Goal: Task Accomplishment & Management: Manage account settings

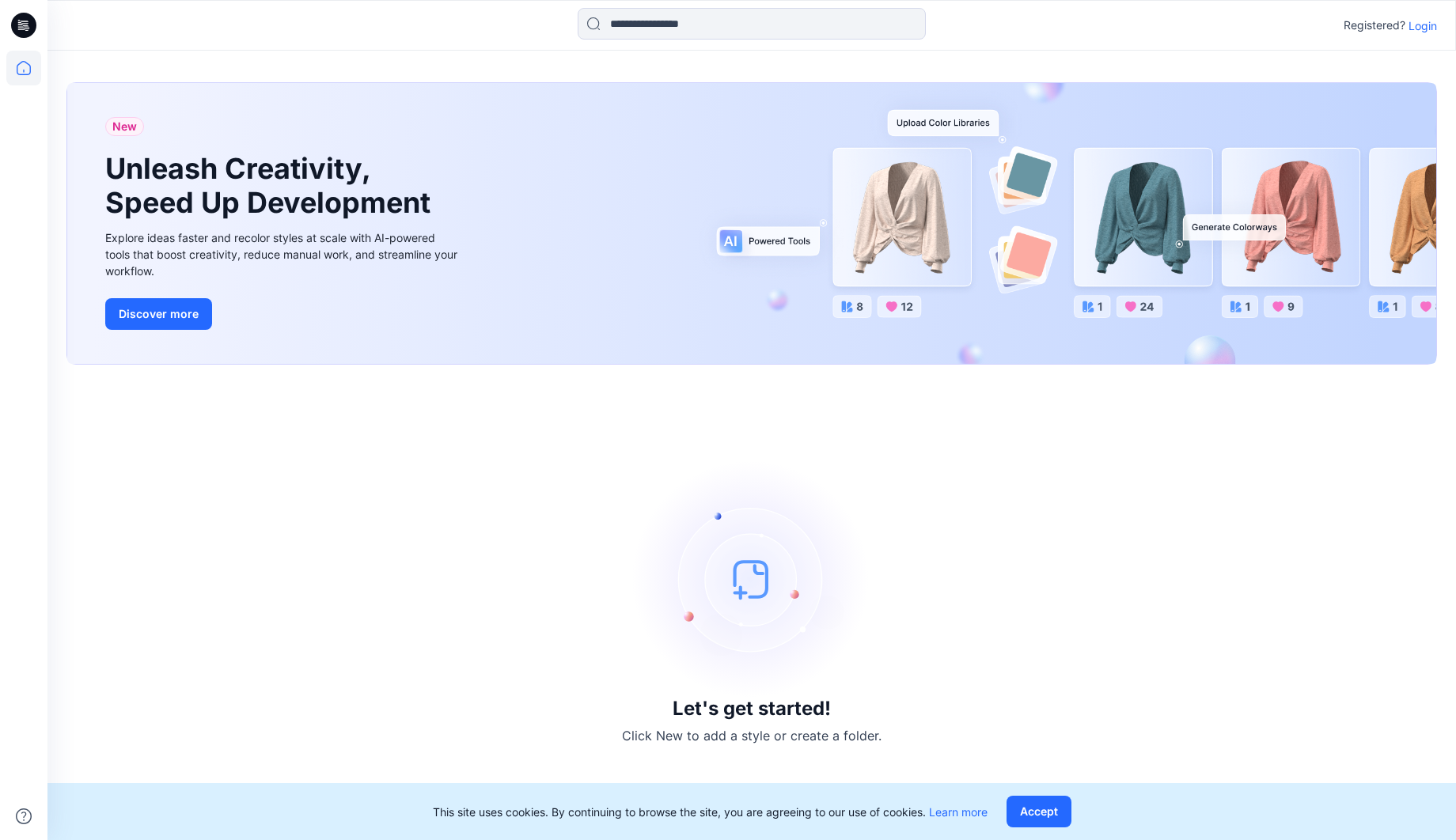
click at [1418, 31] on p "Login" at bounding box center [1422, 25] width 29 height 16
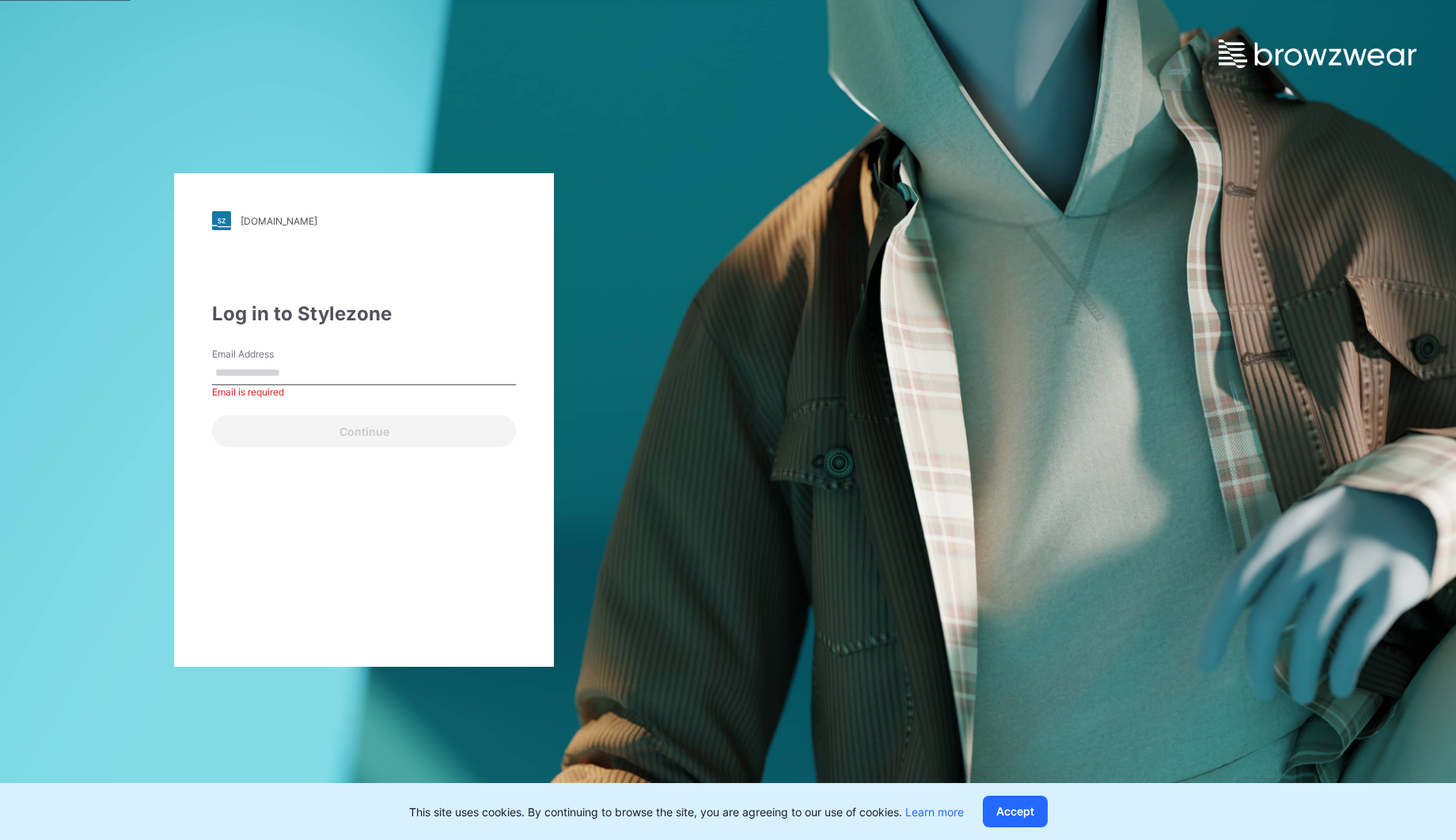
paste input "**********"
type input "**********"
click at [392, 453] on div "**********" at bounding box center [363, 420] width 379 height 493
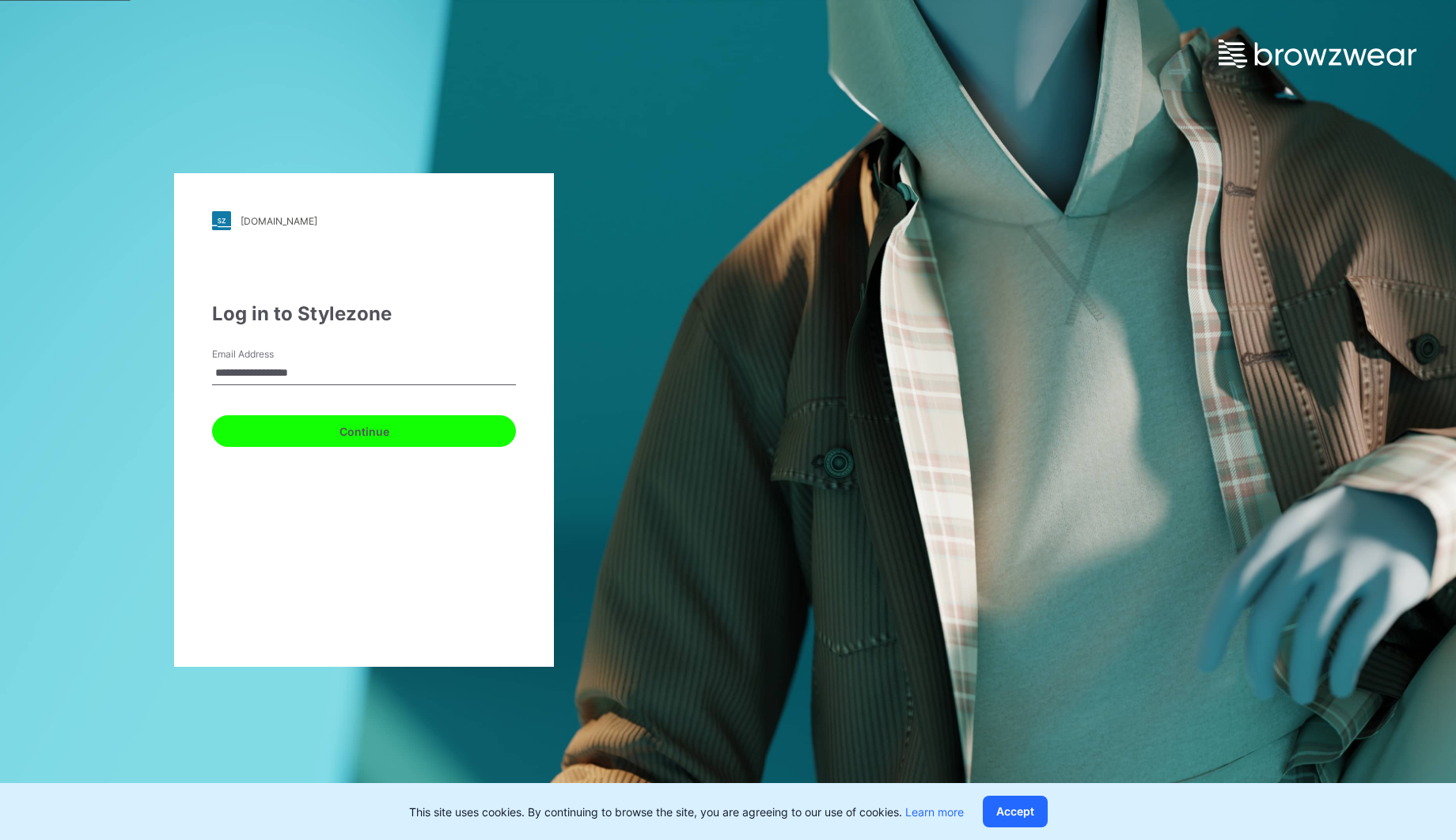
click at [393, 439] on button "Continue" at bounding box center [364, 431] width 303 height 32
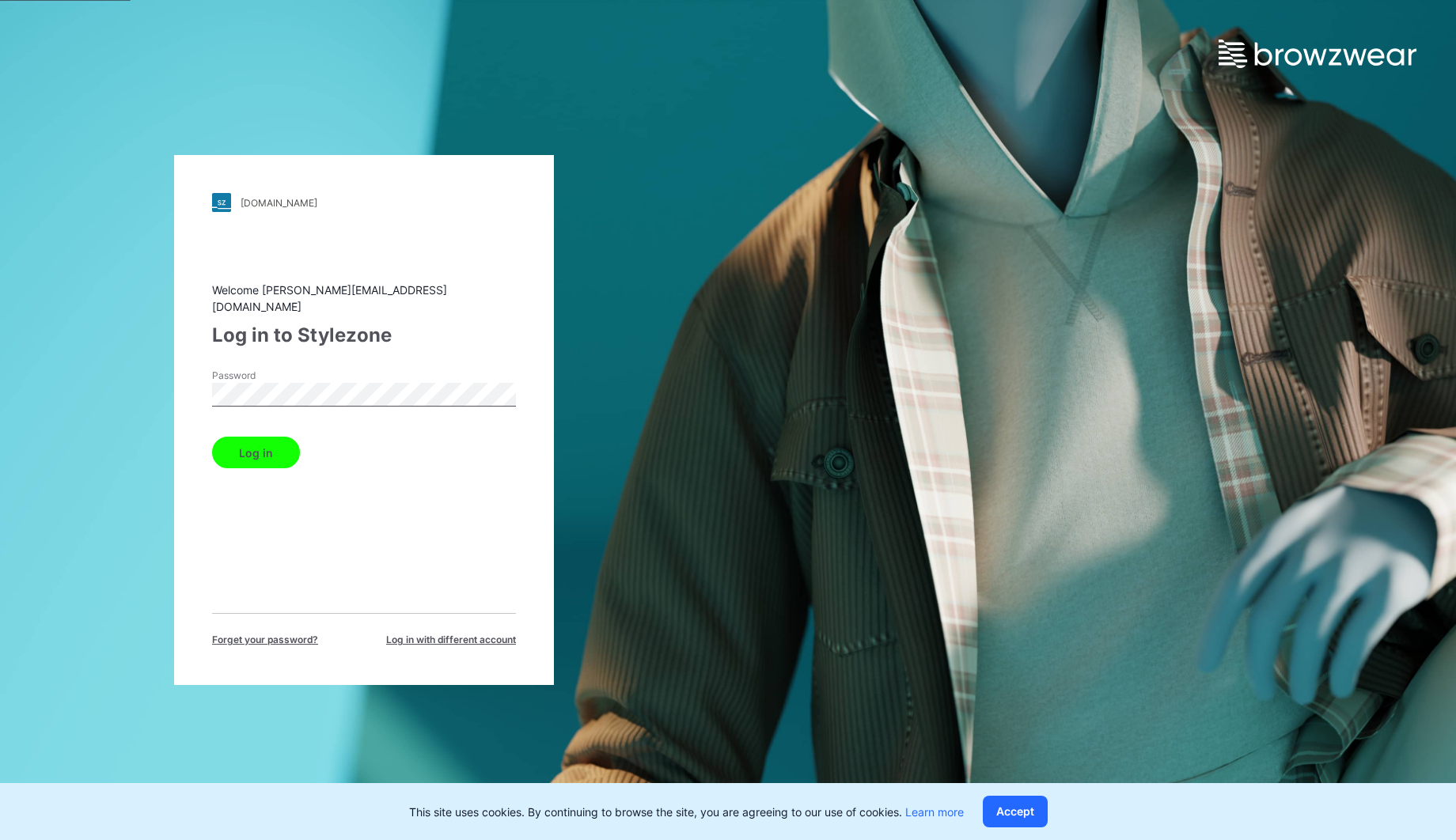
click at [253, 452] on button "Log in" at bounding box center [255, 452] width 87 height 32
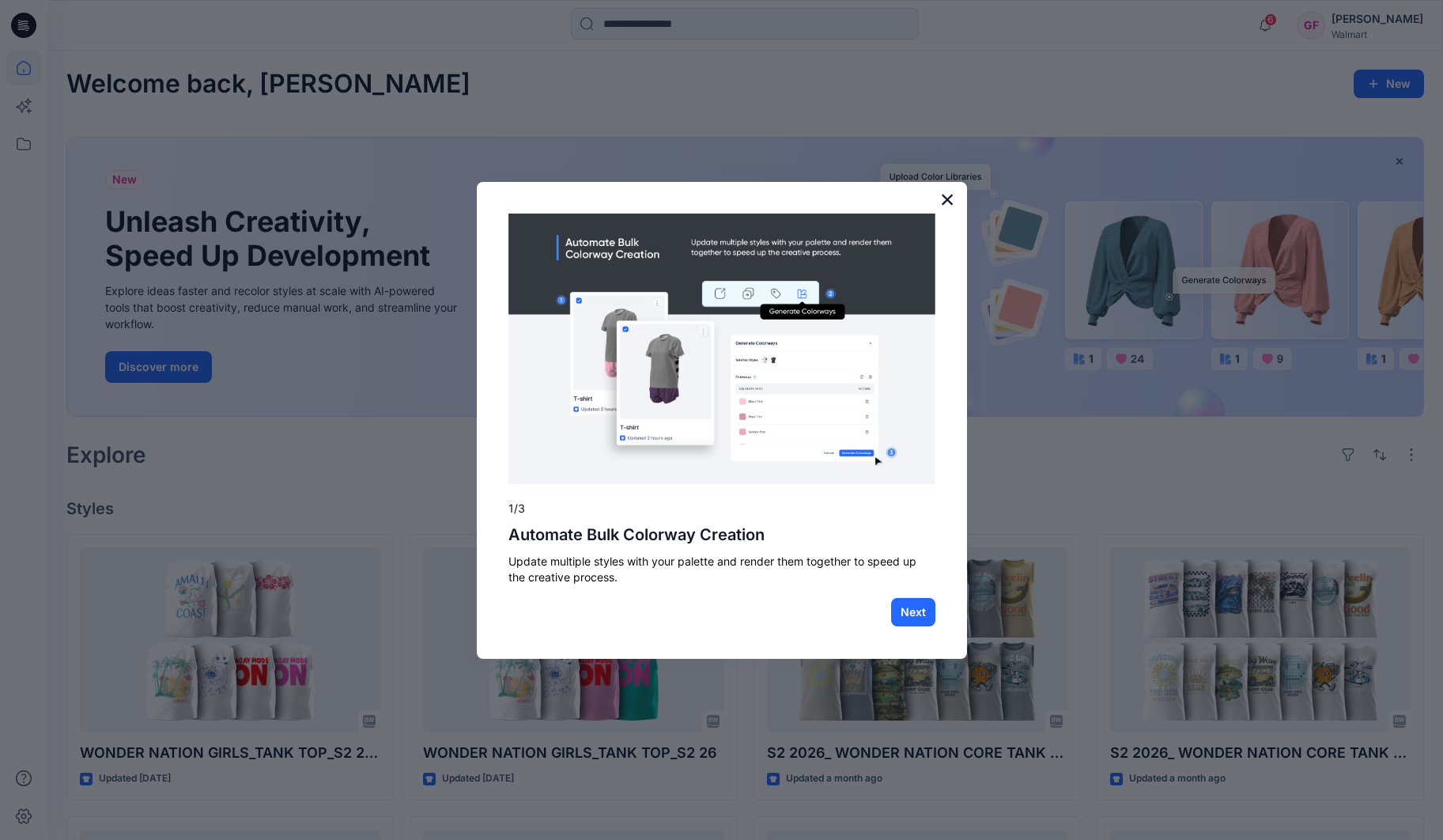
click at [950, 200] on button "×" at bounding box center [949, 199] width 15 height 25
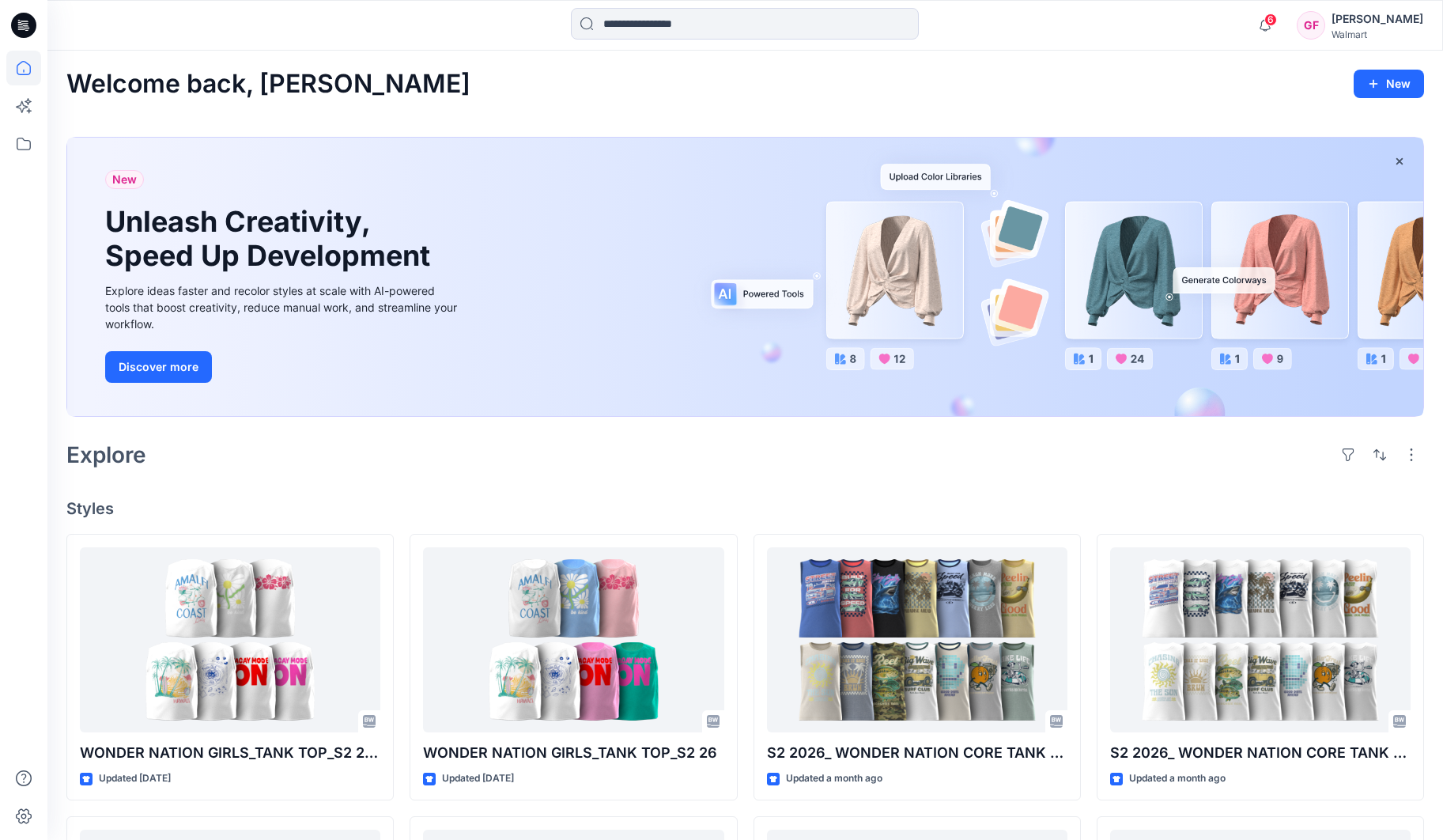
click at [1009, 485] on div "Welcome back, Gail New New Unleash Creativity, Speed Up Development Explore ide…" at bounding box center [745, 746] width 1396 height 1390
click at [1364, 25] on div "[PERSON_NAME]" at bounding box center [1378, 19] width 92 height 19
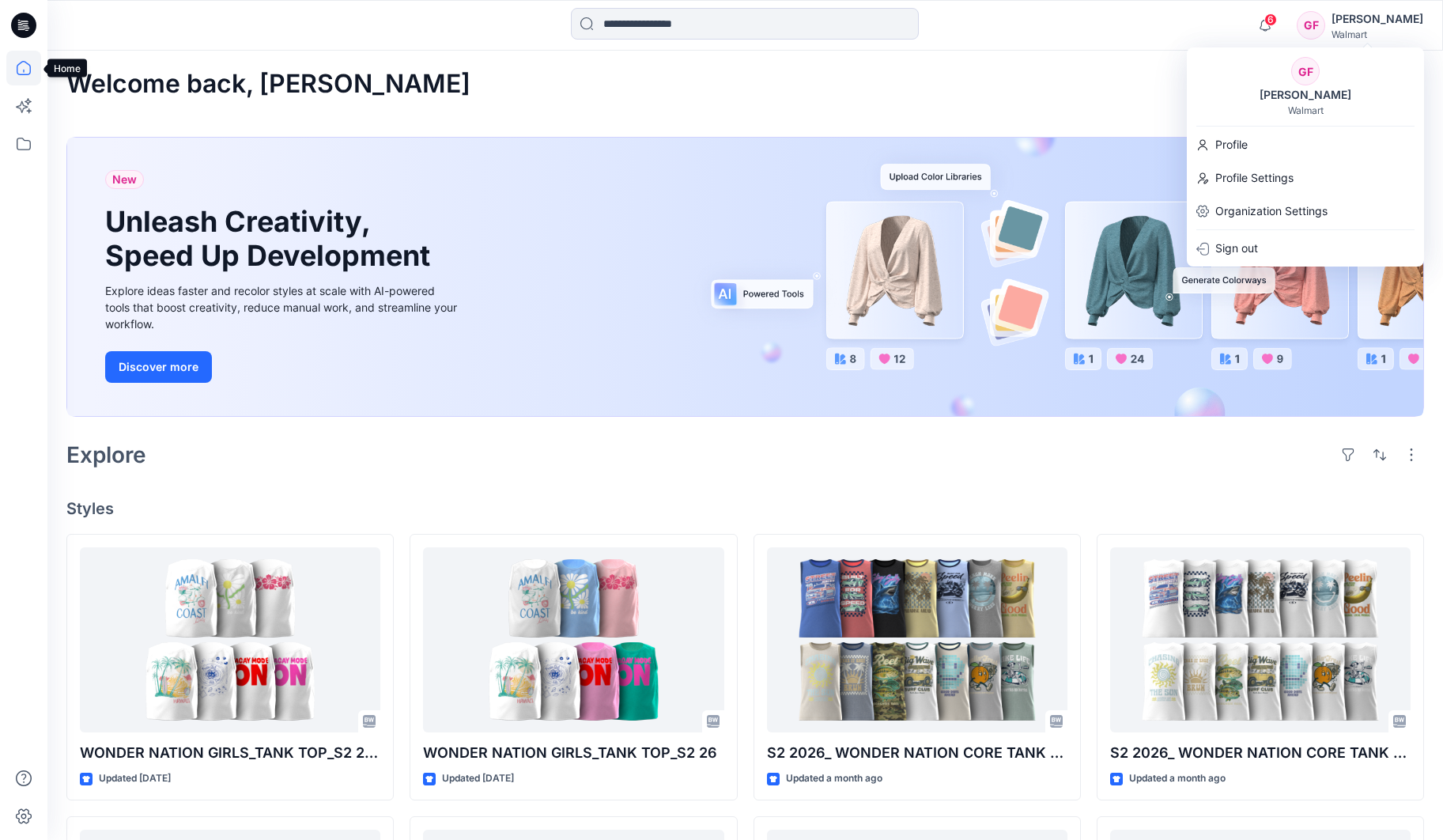
click at [21, 71] on icon at bounding box center [24, 68] width 35 height 35
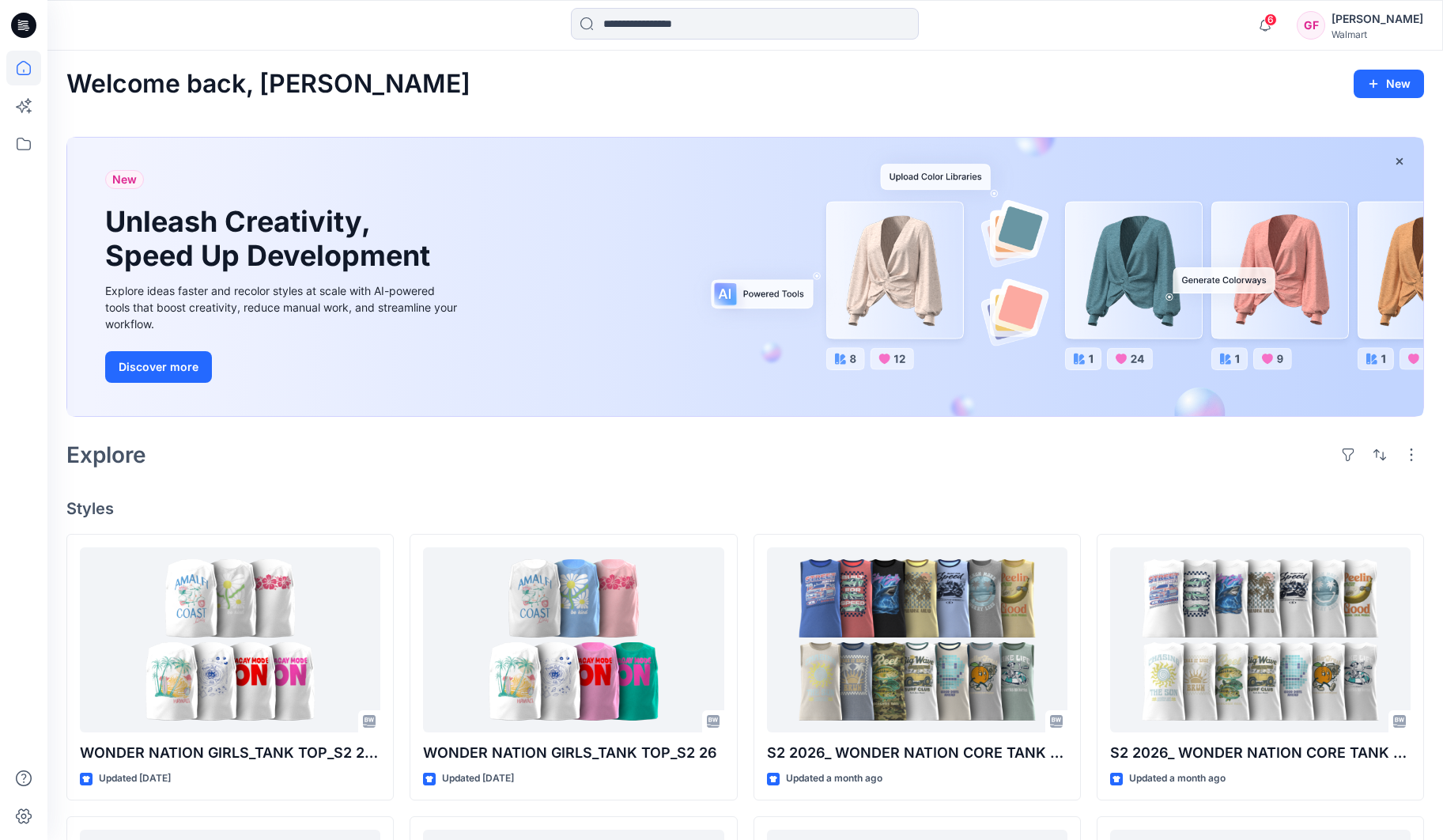
click at [25, 26] on icon at bounding box center [26, 25] width 7 height 1
click at [25, 69] on icon at bounding box center [24, 68] width 35 height 35
click at [27, 151] on icon at bounding box center [24, 144] width 35 height 35
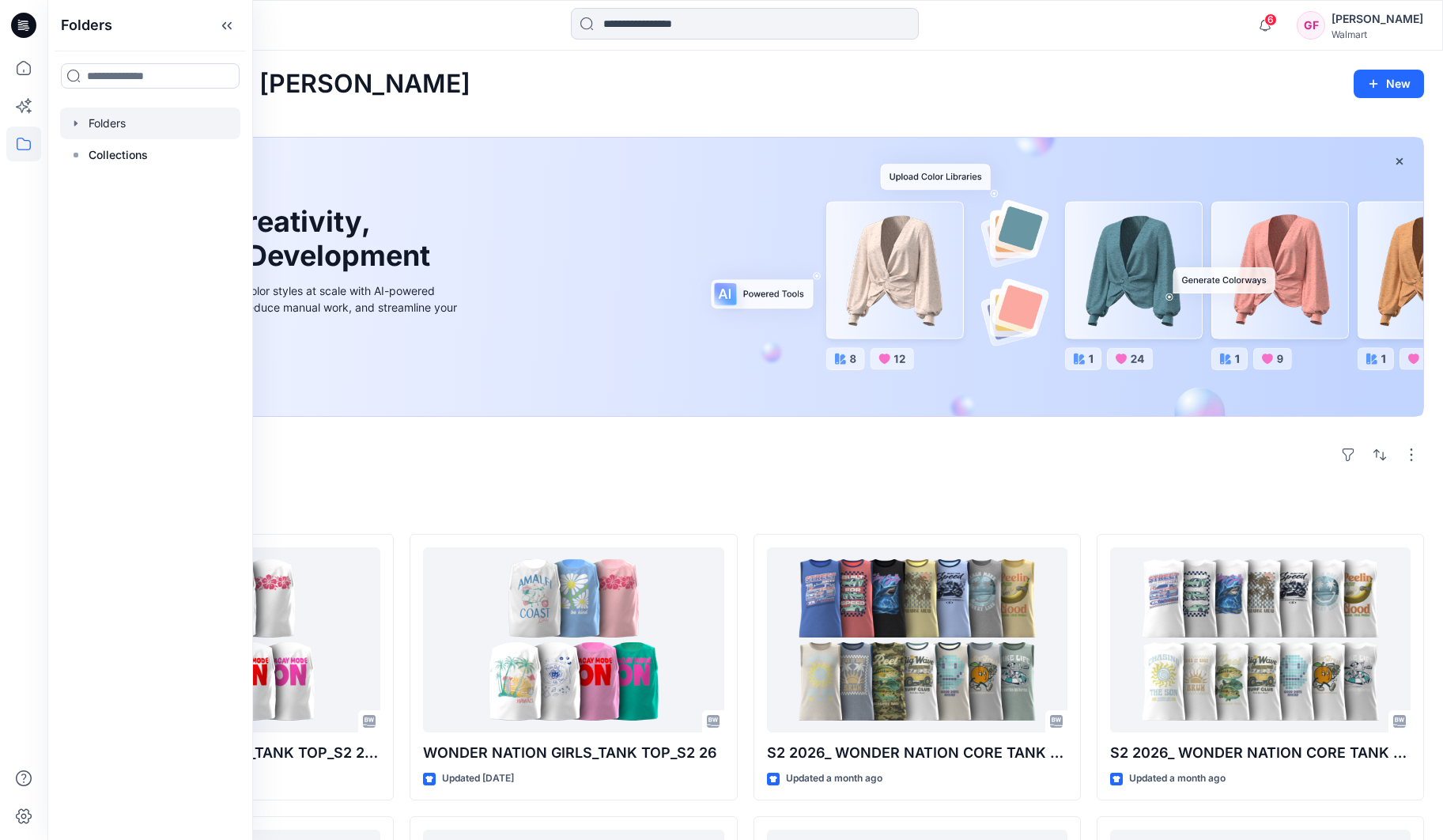
click at [129, 129] on div at bounding box center [151, 123] width 180 height 32
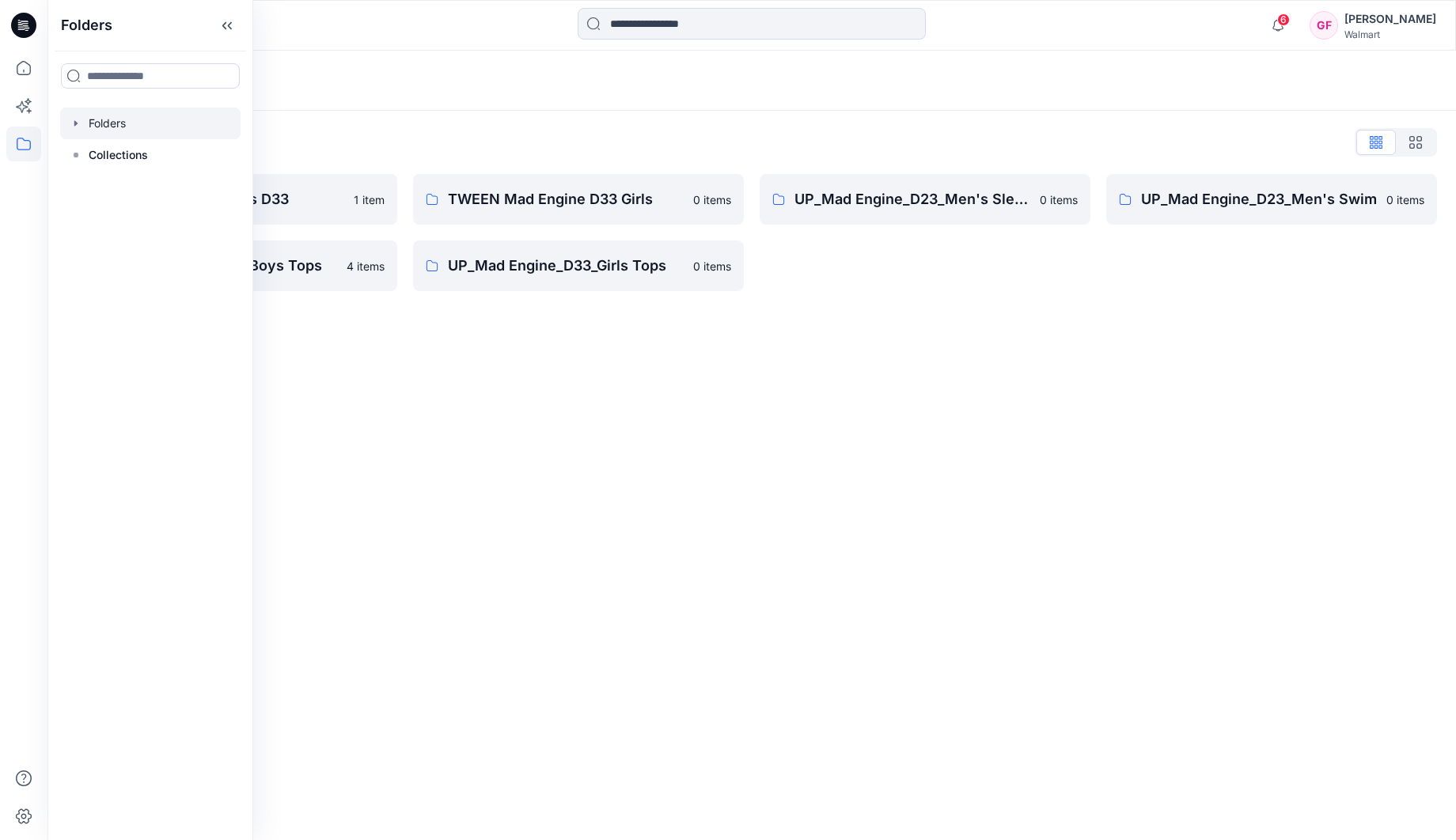
click at [540, 104] on div "Folders" at bounding box center [751, 81] width 1408 height 60
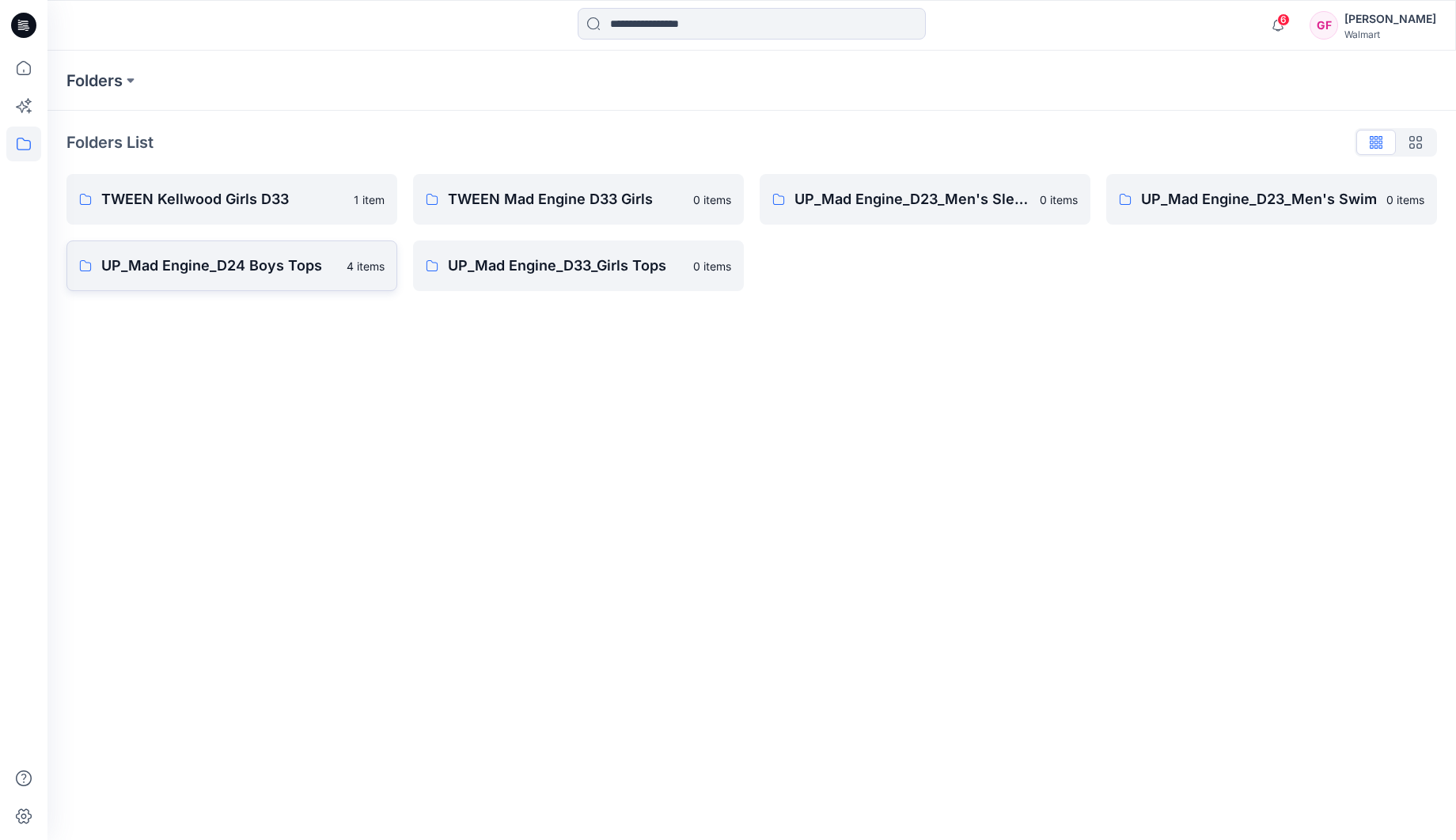
click at [307, 280] on link "UP_Mad Engine_D24 Boys Tops 4 items" at bounding box center [231, 265] width 330 height 51
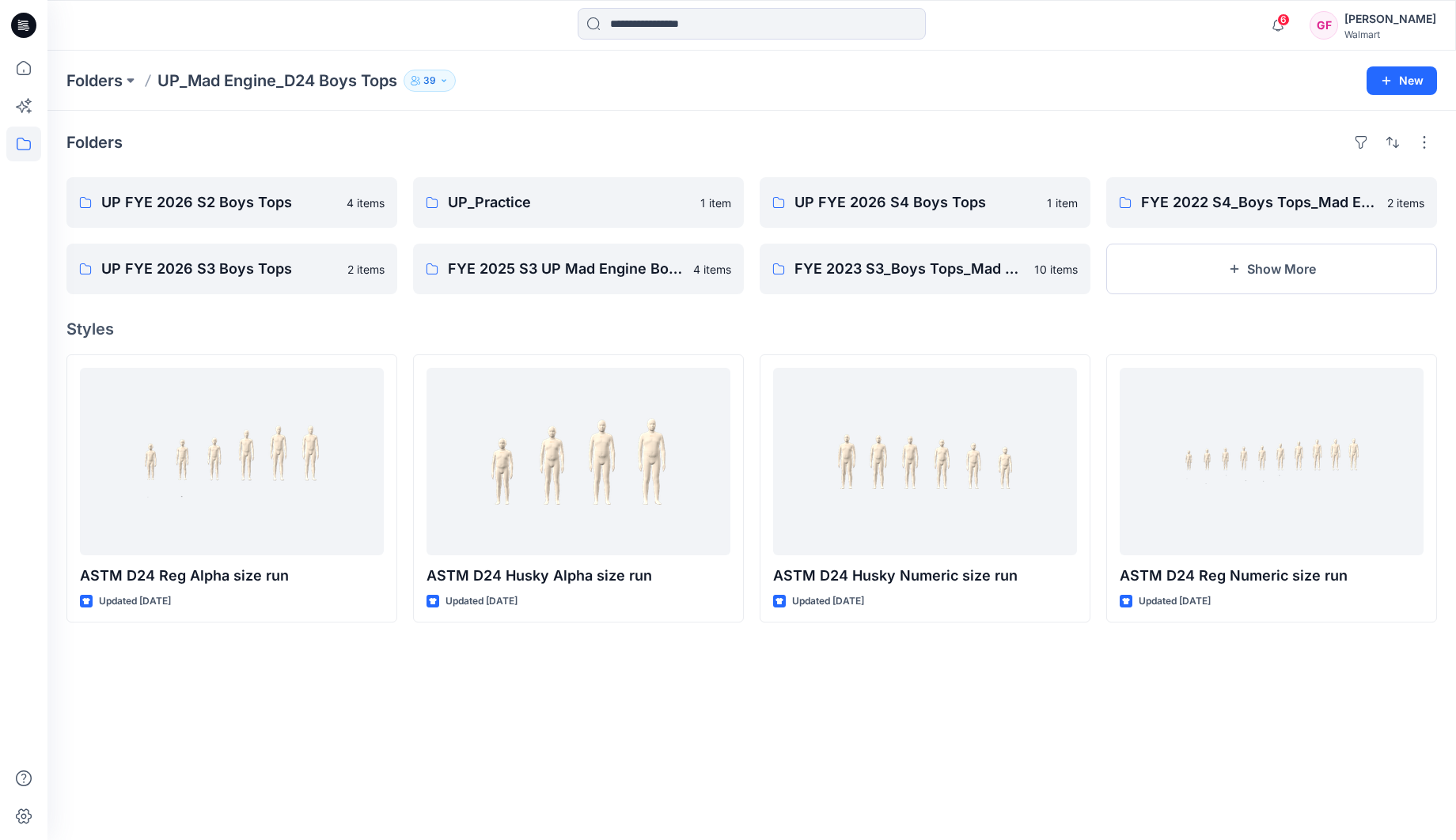
click at [996, 121] on div "Folders UP FYE 2026 S2 Boys Tops 4 items UP FYE 2026 S3 Boys Tops 2 items UP_Pr…" at bounding box center [751, 475] width 1408 height 730
click at [267, 215] on link "UP FYE 2026 S2 Boys Tops" at bounding box center [231, 203] width 330 height 51
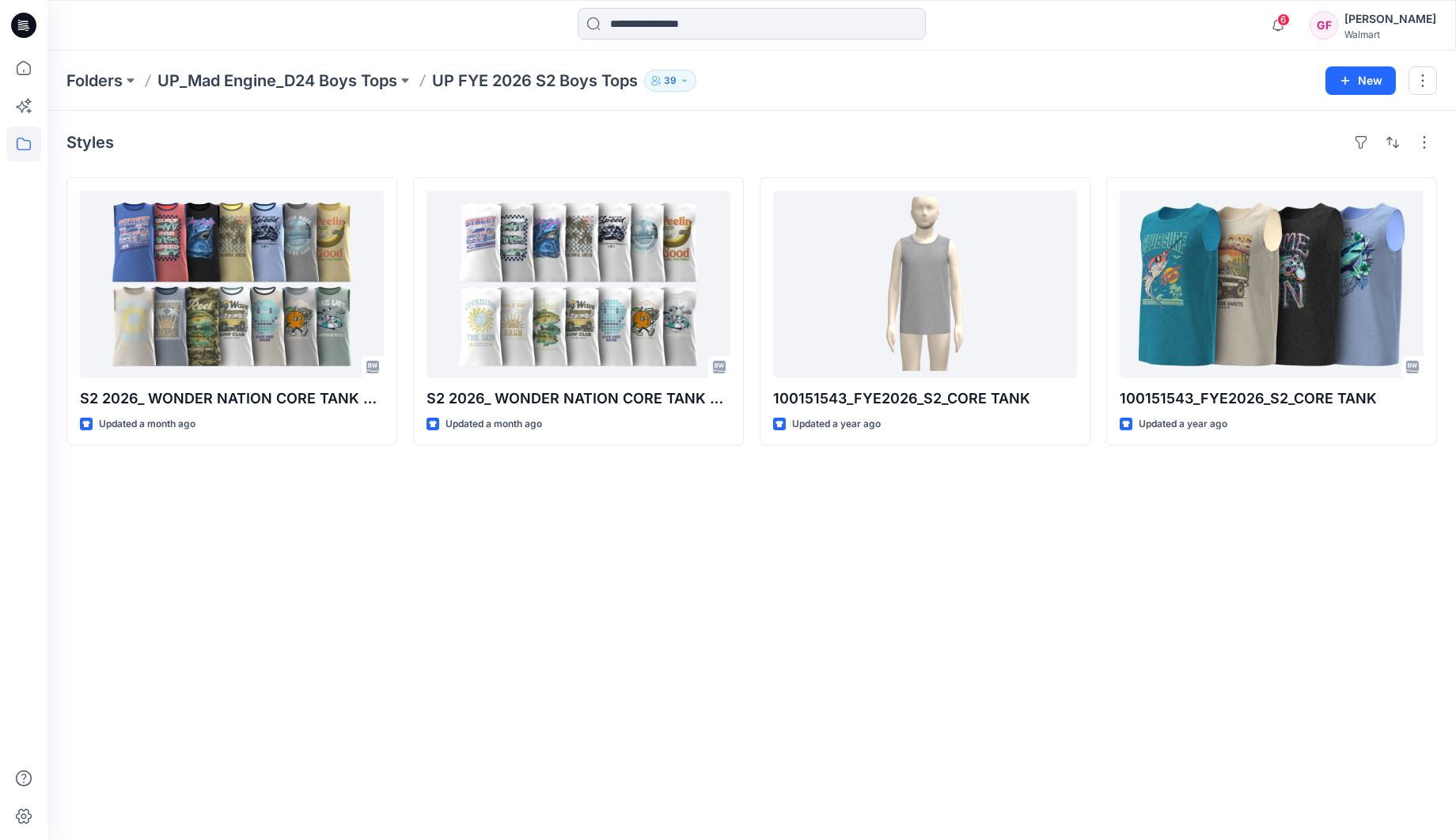
click at [725, 609] on div "Styles S2 2026_ WONDER NATION CORE TANK TOP Updated a month ago S2 2026_ WONDER…" at bounding box center [751, 475] width 1408 height 730
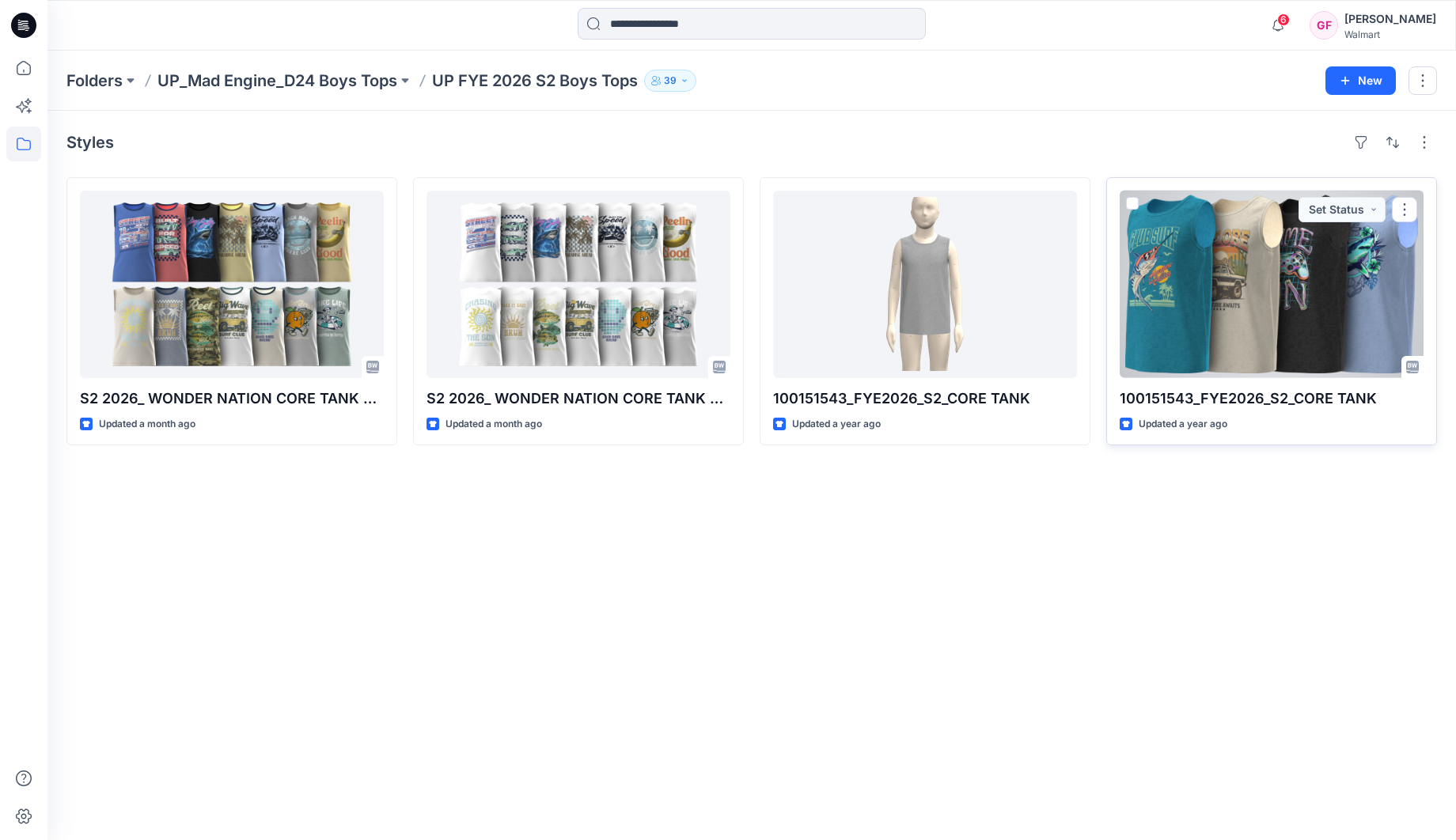
click at [1234, 359] on div at bounding box center [1272, 284] width 303 height 187
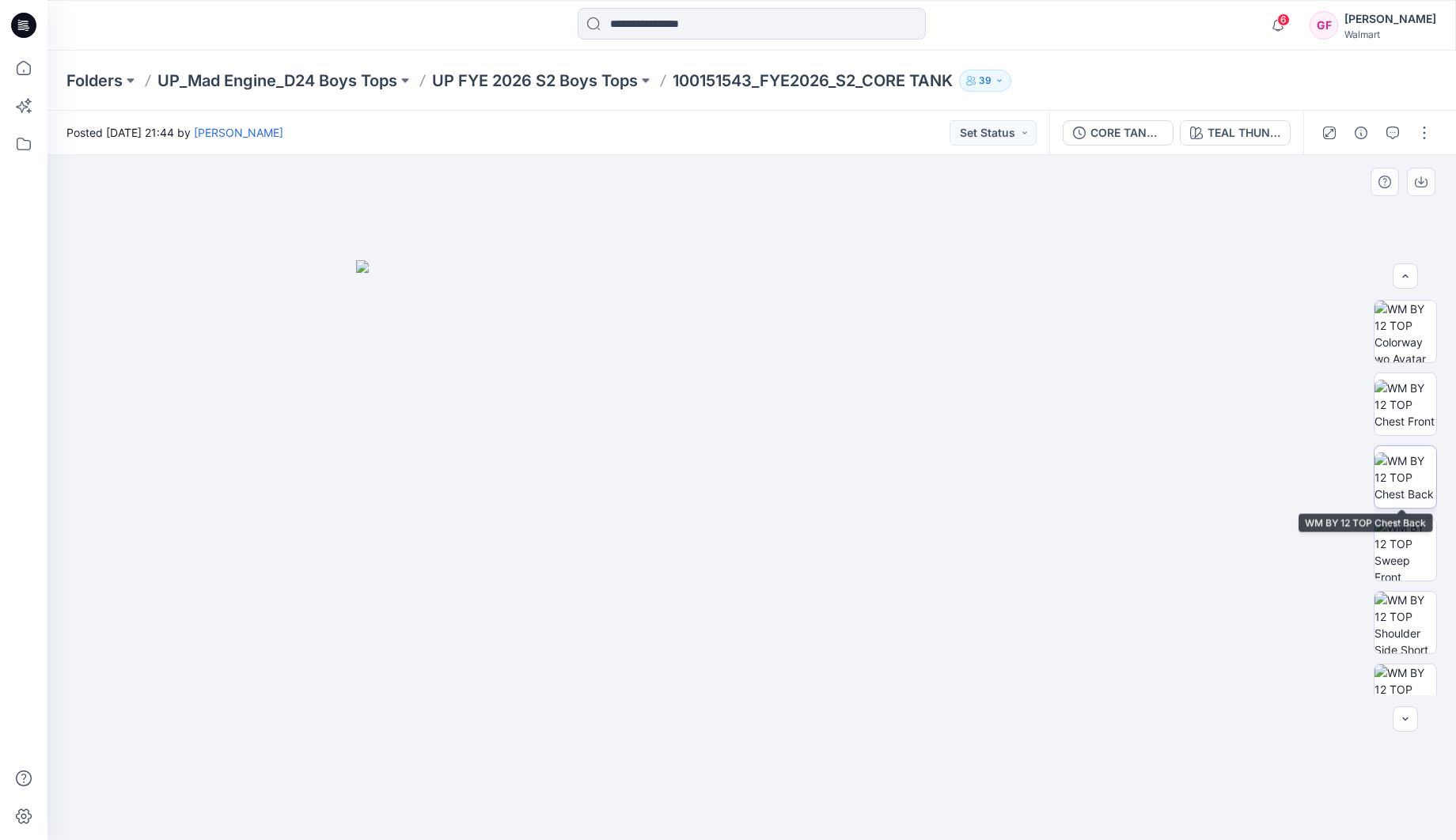
scroll to position [396, 0]
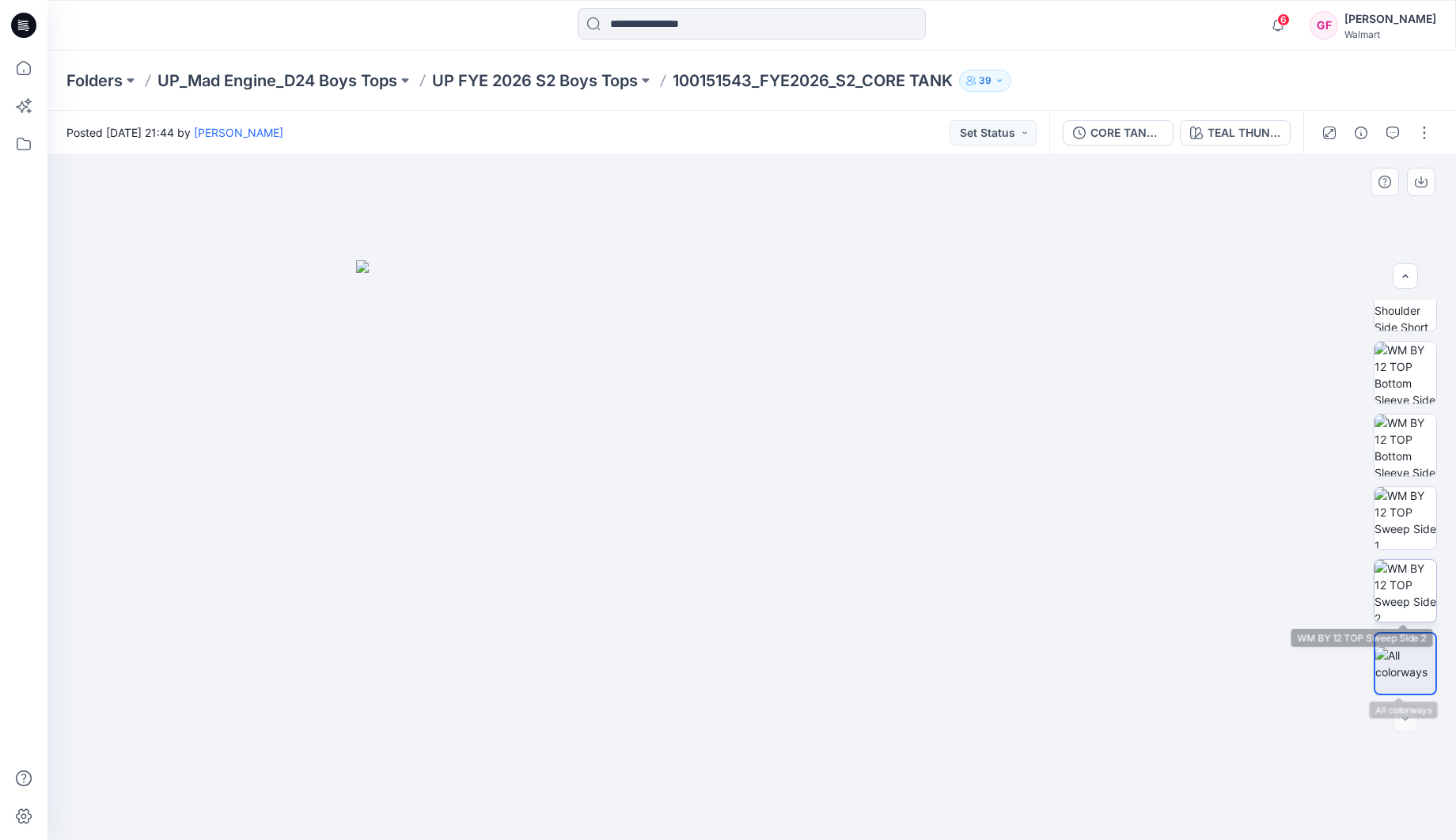
click at [1405, 586] on img at bounding box center [1405, 590] width 61 height 61
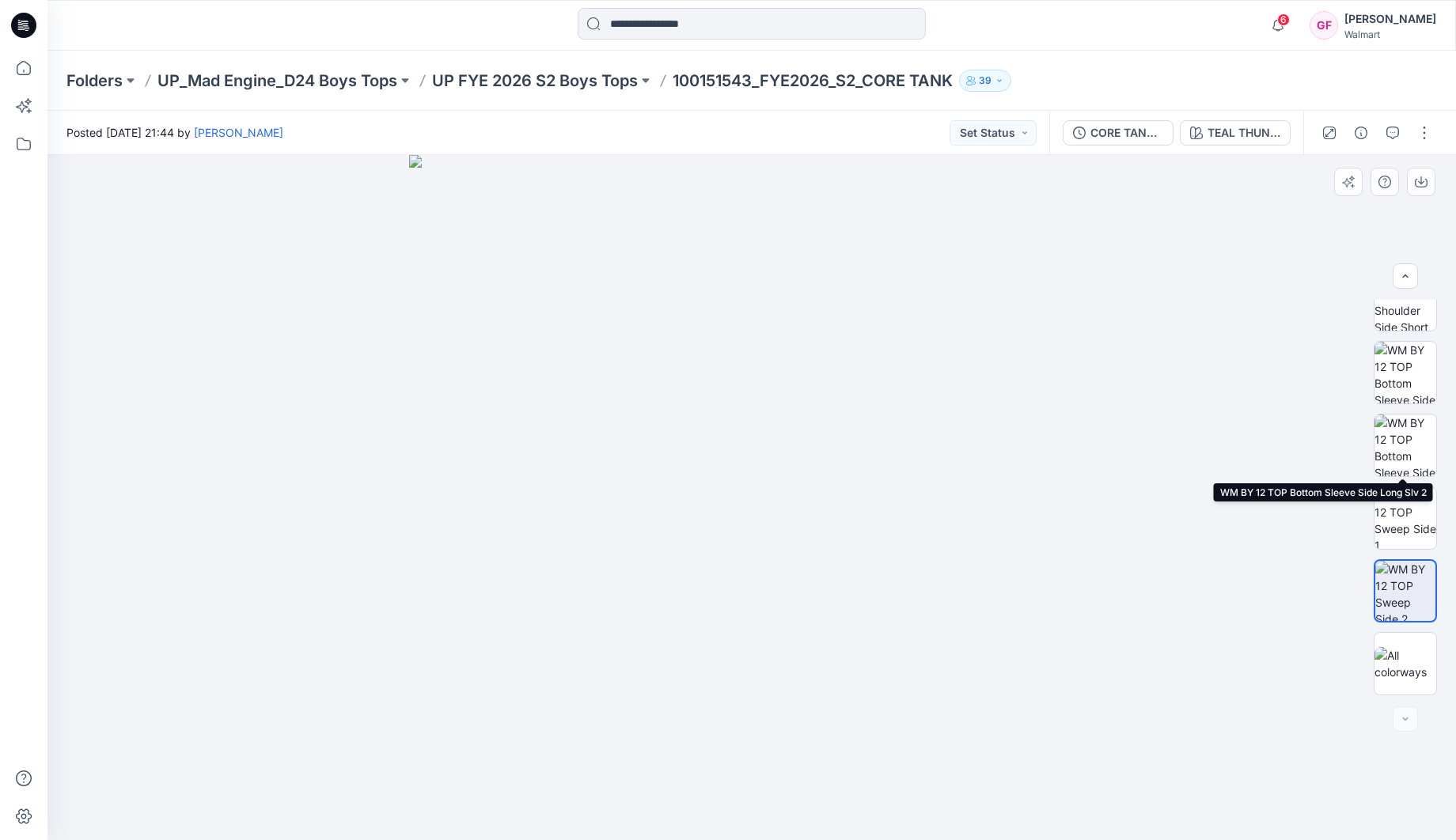
click at [1401, 436] on img at bounding box center [1405, 445] width 61 height 61
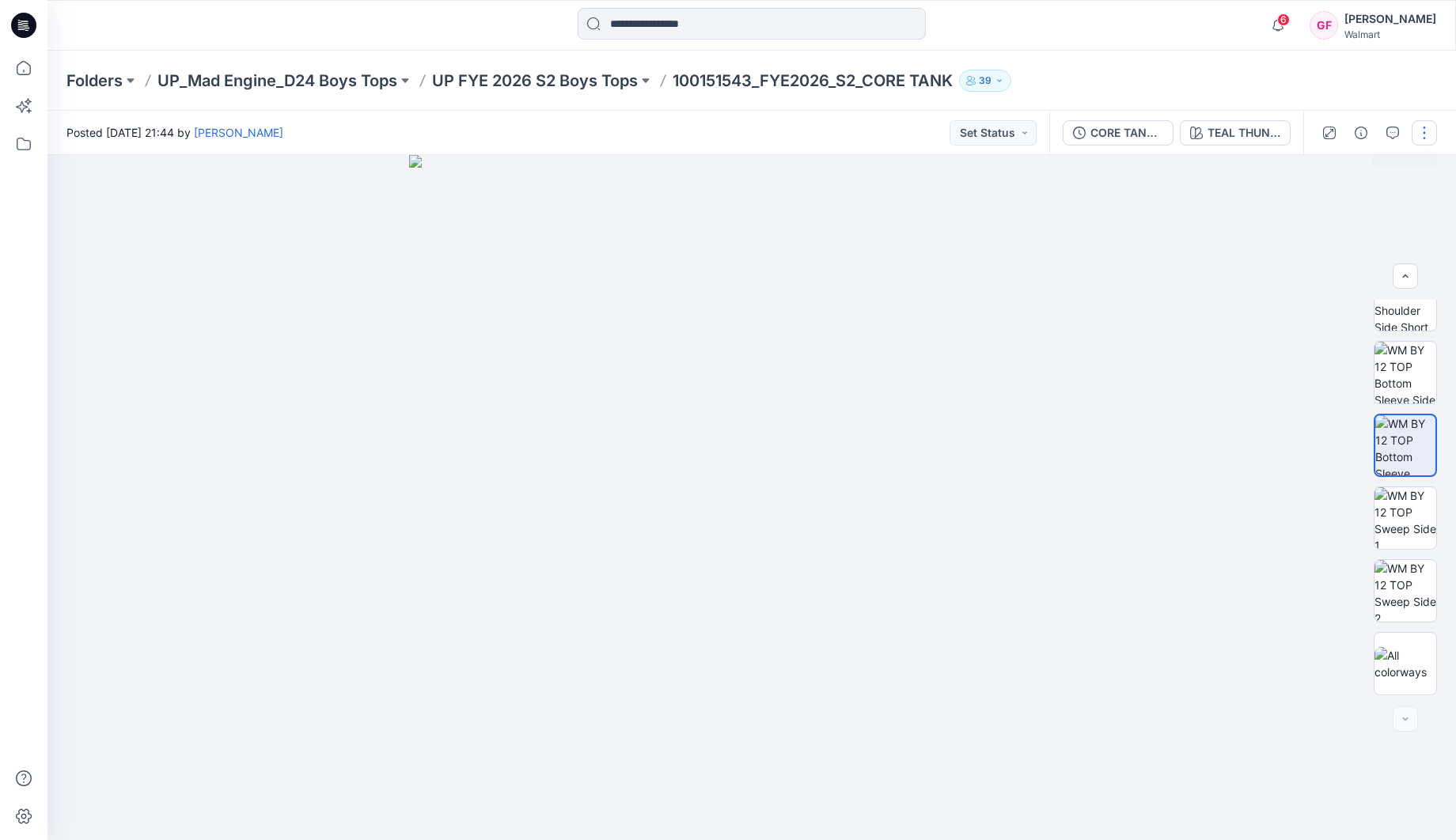
click at [1423, 130] on button "button" at bounding box center [1424, 132] width 25 height 25
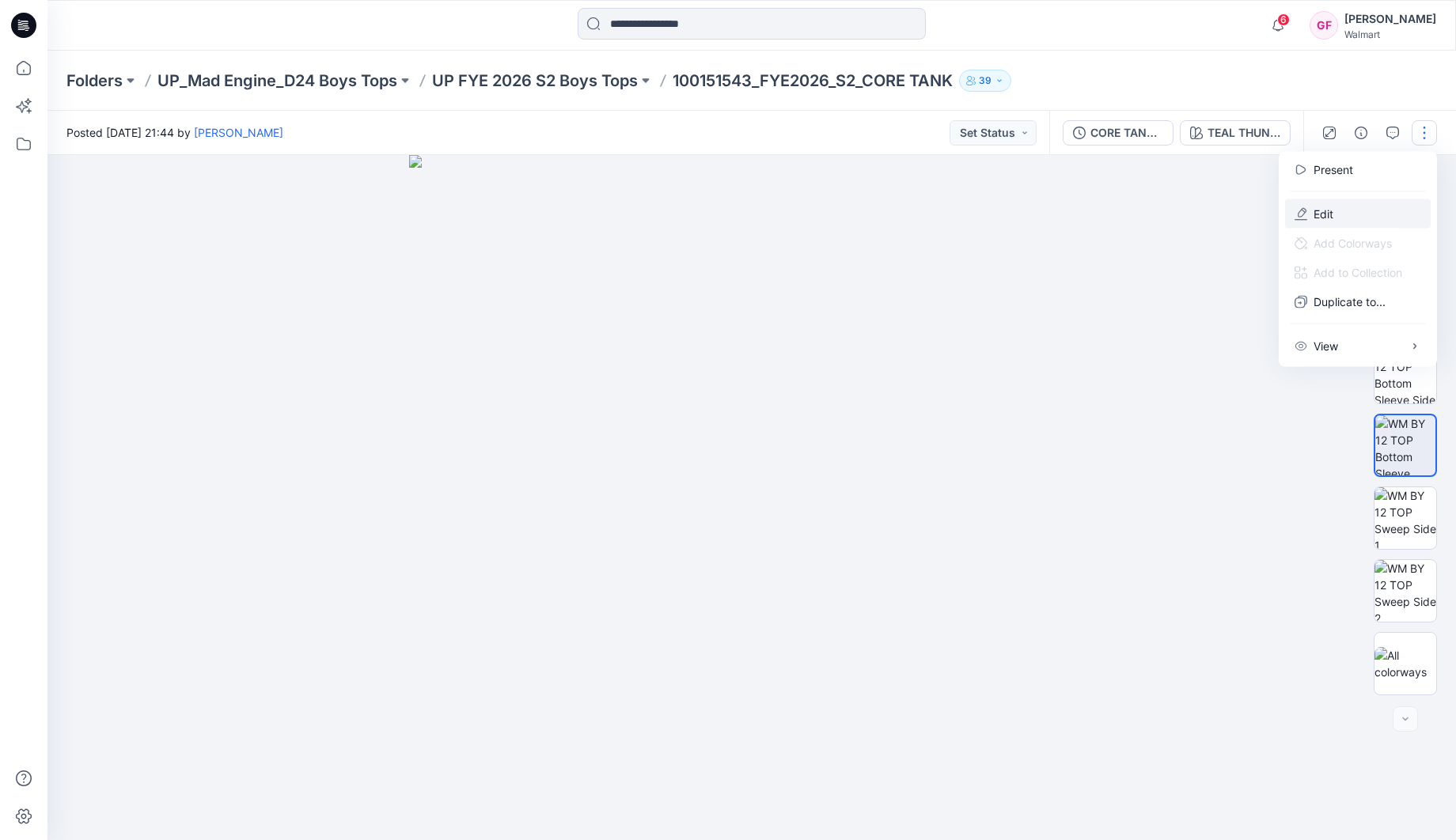
click at [1350, 209] on button "Edit" at bounding box center [1358, 214] width 146 height 29
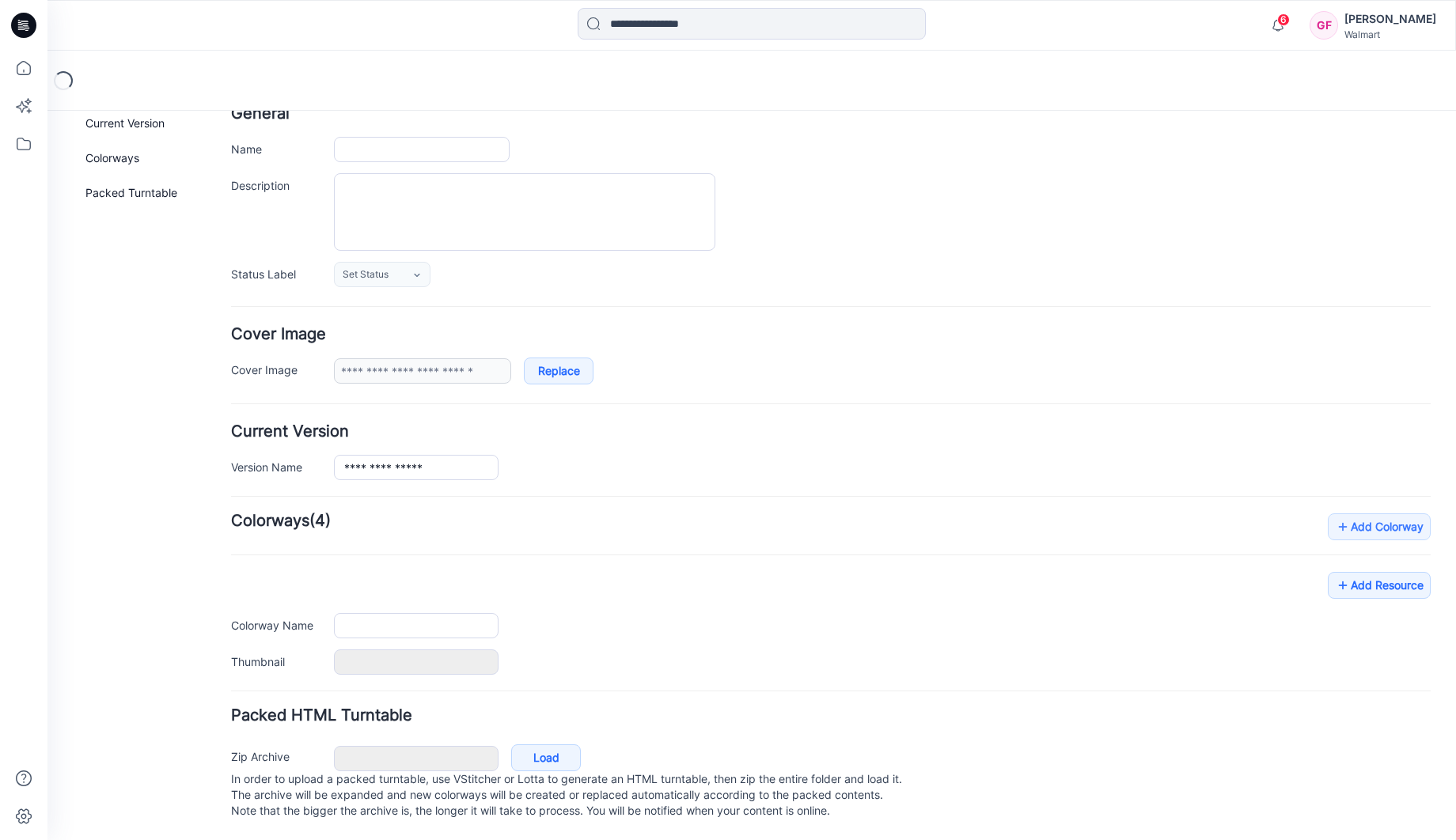
type input "**********"
type textarea "*********"
type input "**********"
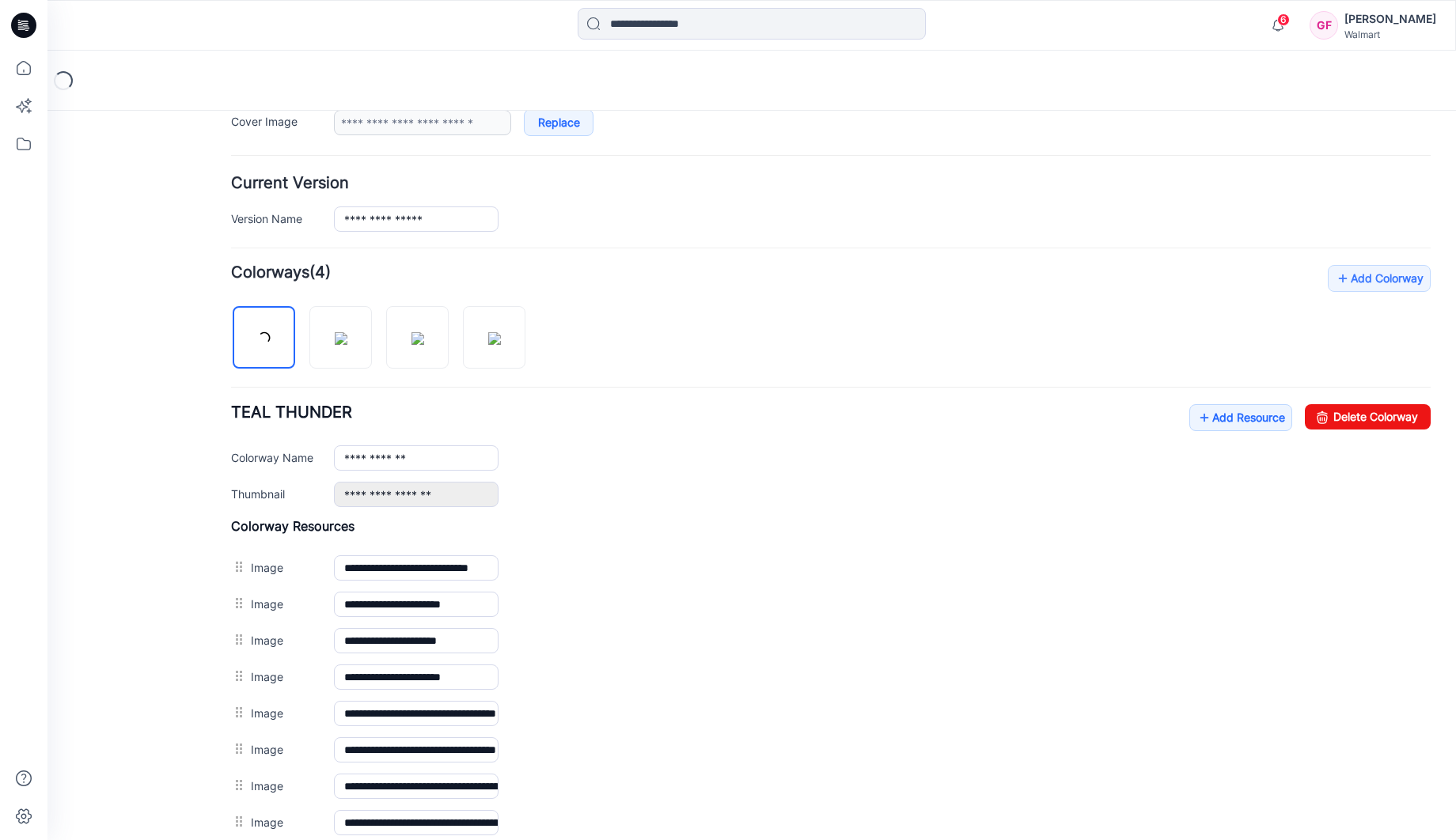
scroll to position [595, 0]
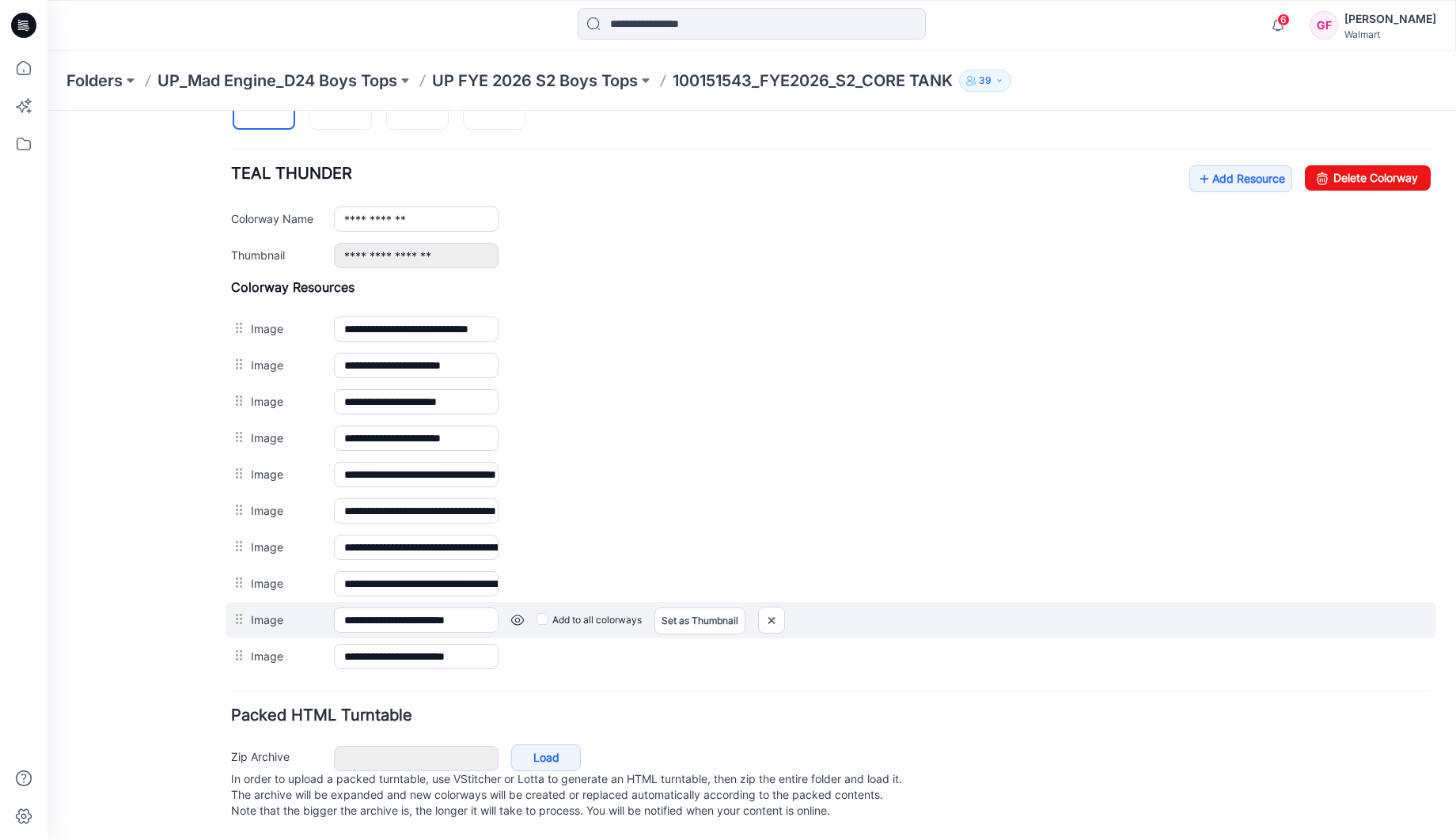
click at [47, 110] on div "Add to all colorways Set as Thumbnail Unset as Thumbnail" at bounding box center [47, 110] width 0 height 0
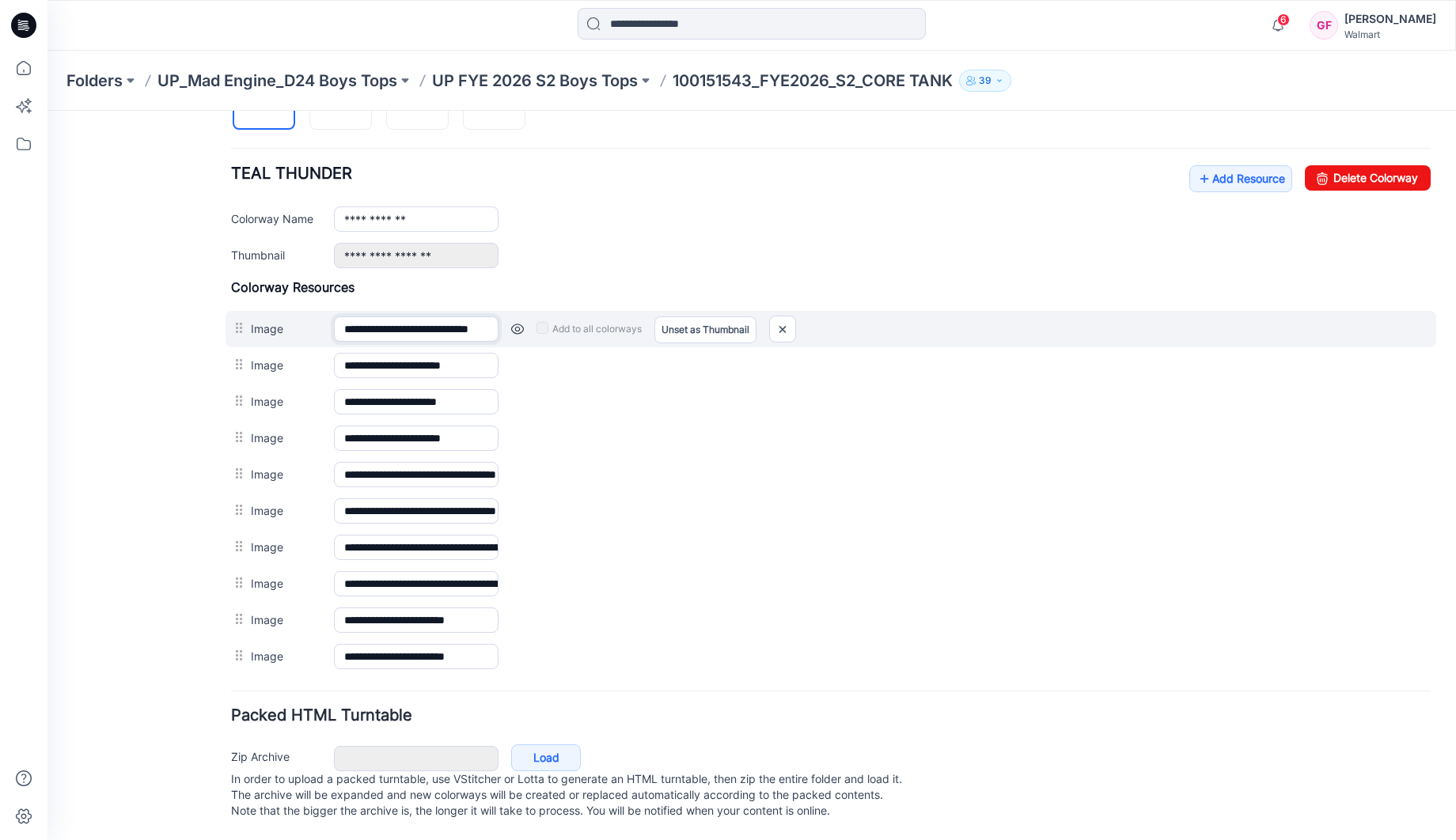
drag, startPoint x: 396, startPoint y: 314, endPoint x: 350, endPoint y: 319, distance: 46.3
click at [350, 319] on input "**********" at bounding box center [416, 329] width 164 height 25
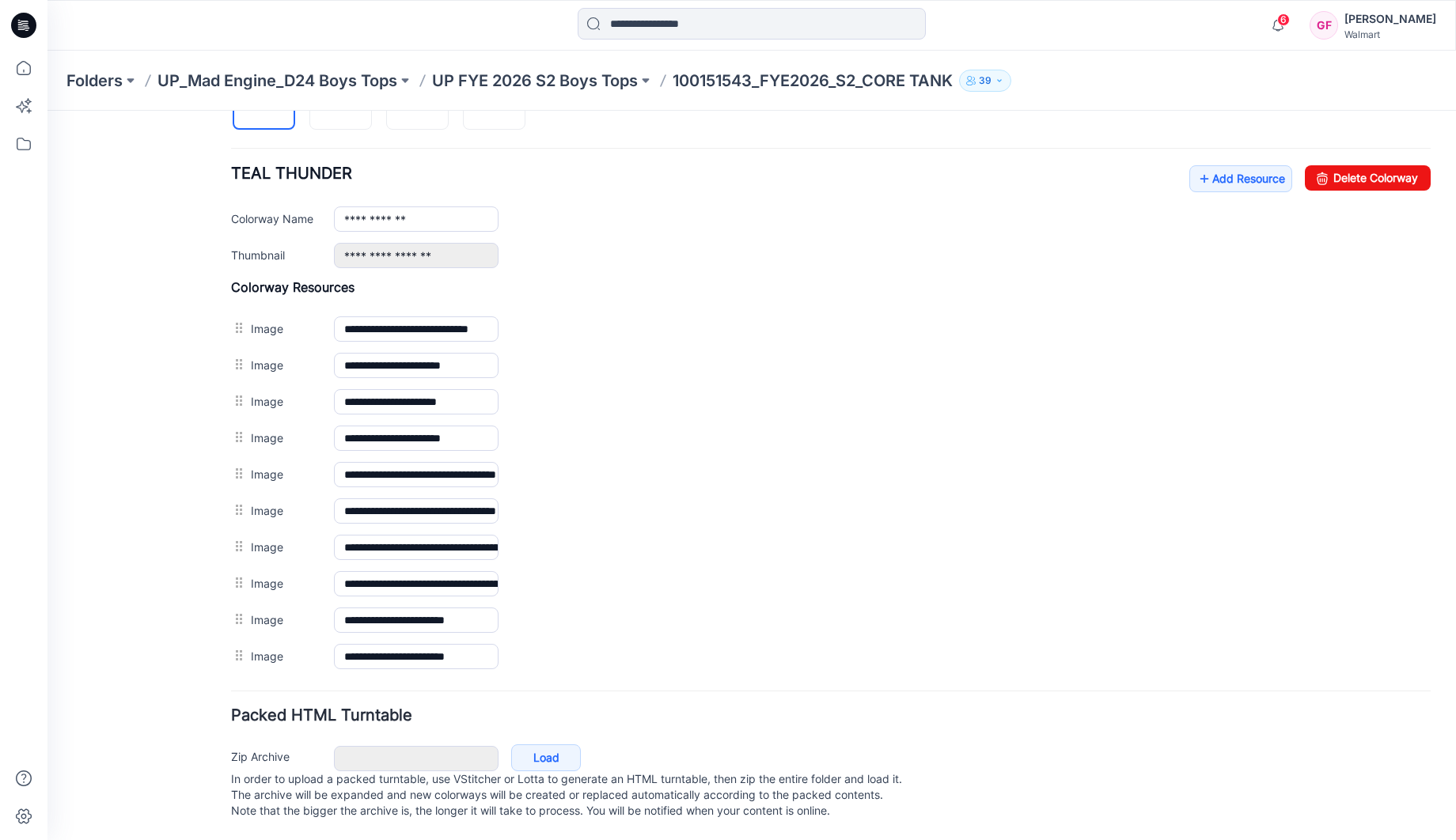
click at [632, 226] on div "**********" at bounding box center [831, 216] width 1200 height 103
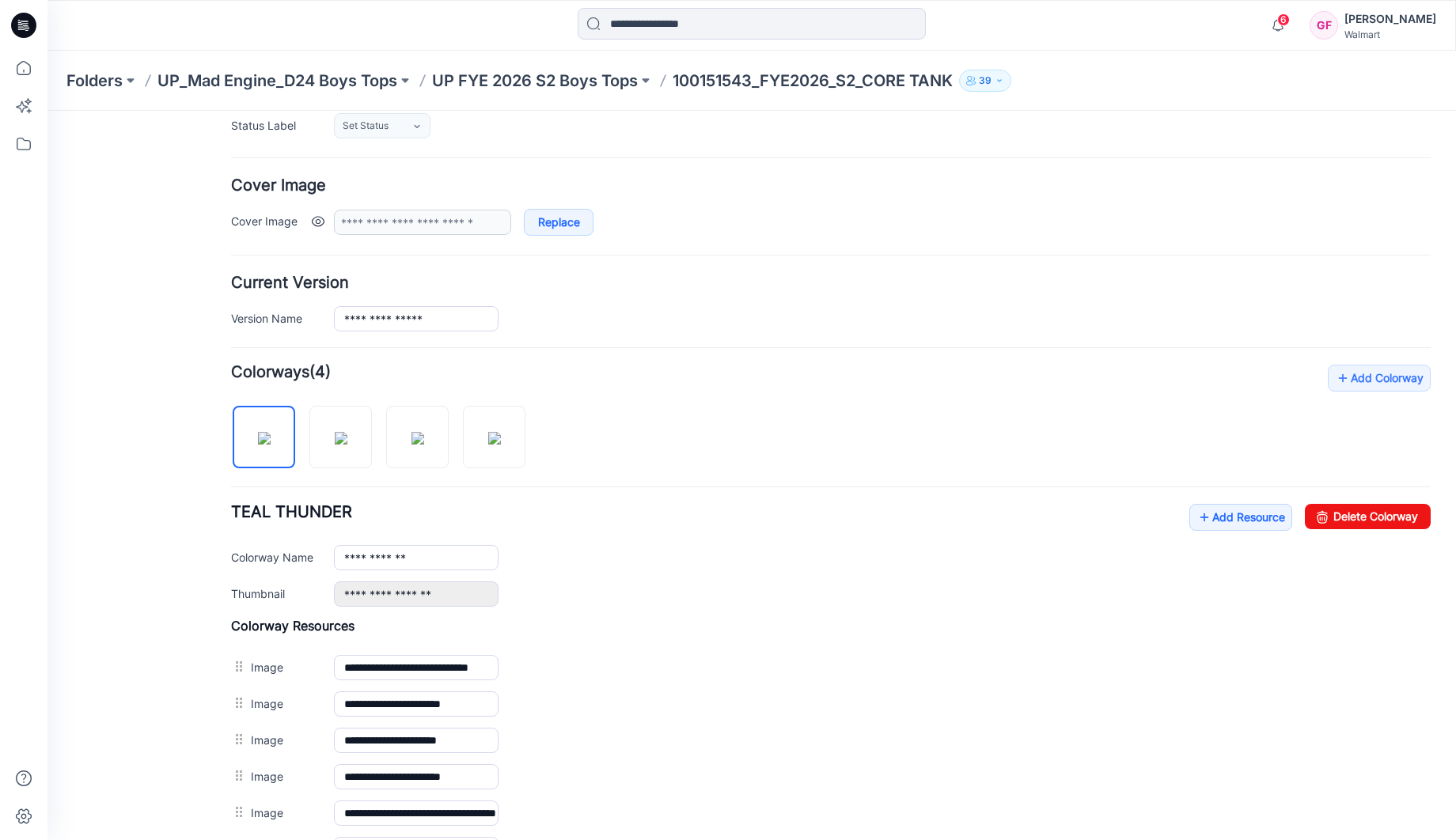
scroll to position [0, 0]
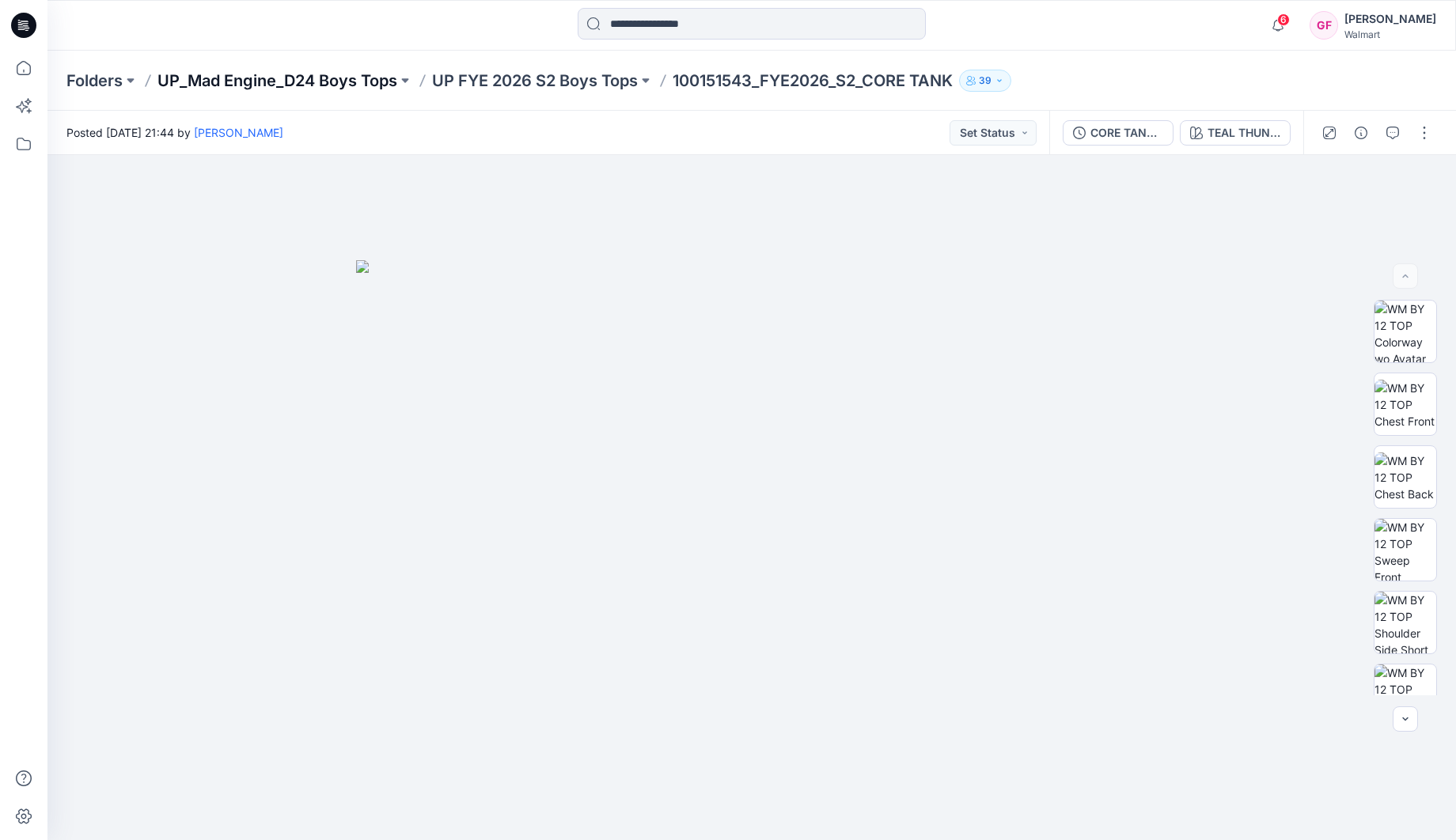
click at [310, 83] on p "UP_Mad Engine_D24 Boys Tops" at bounding box center [278, 80] width 240 height 22
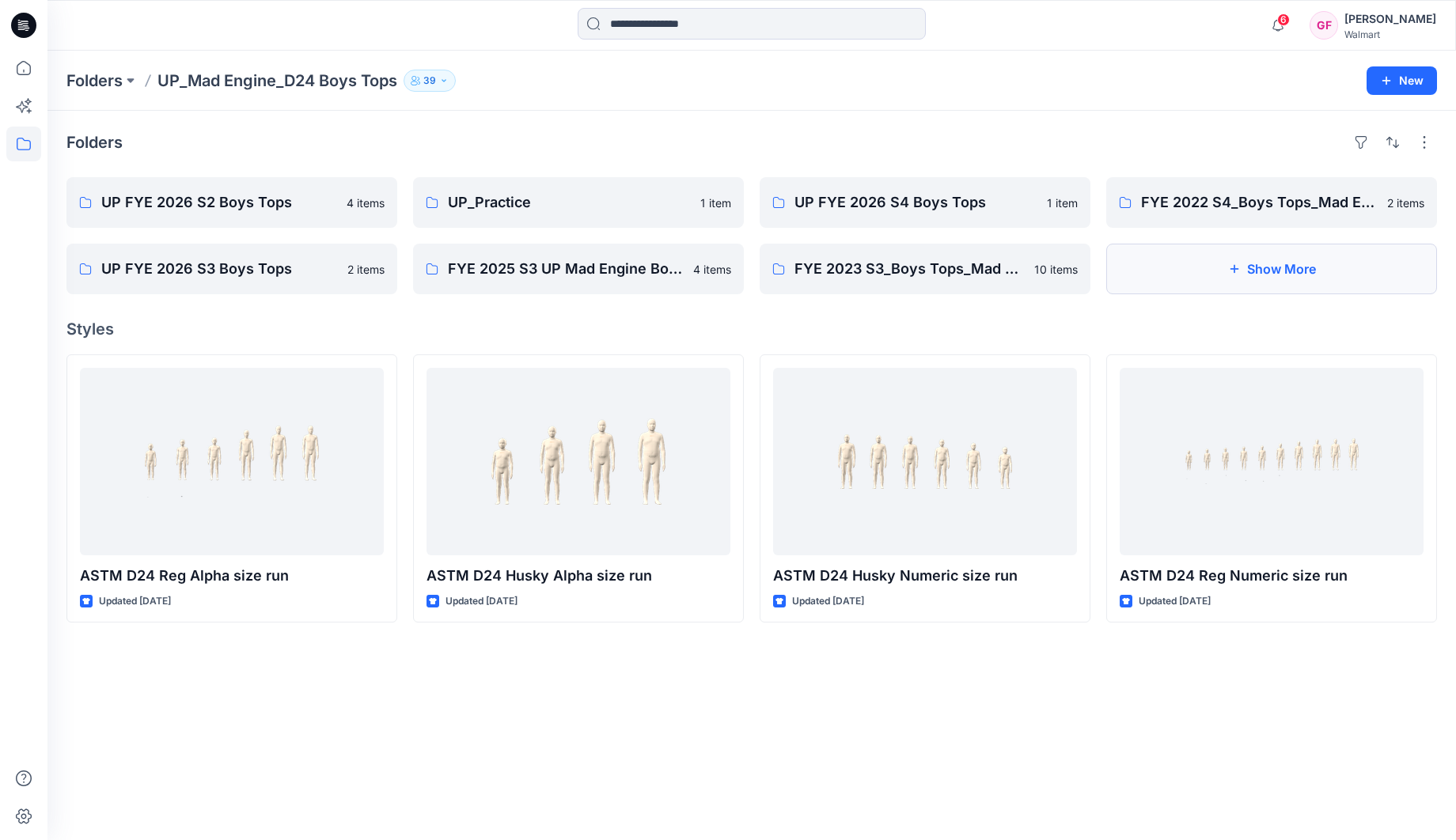
click at [1266, 264] on button "Show More" at bounding box center [1272, 269] width 330 height 51
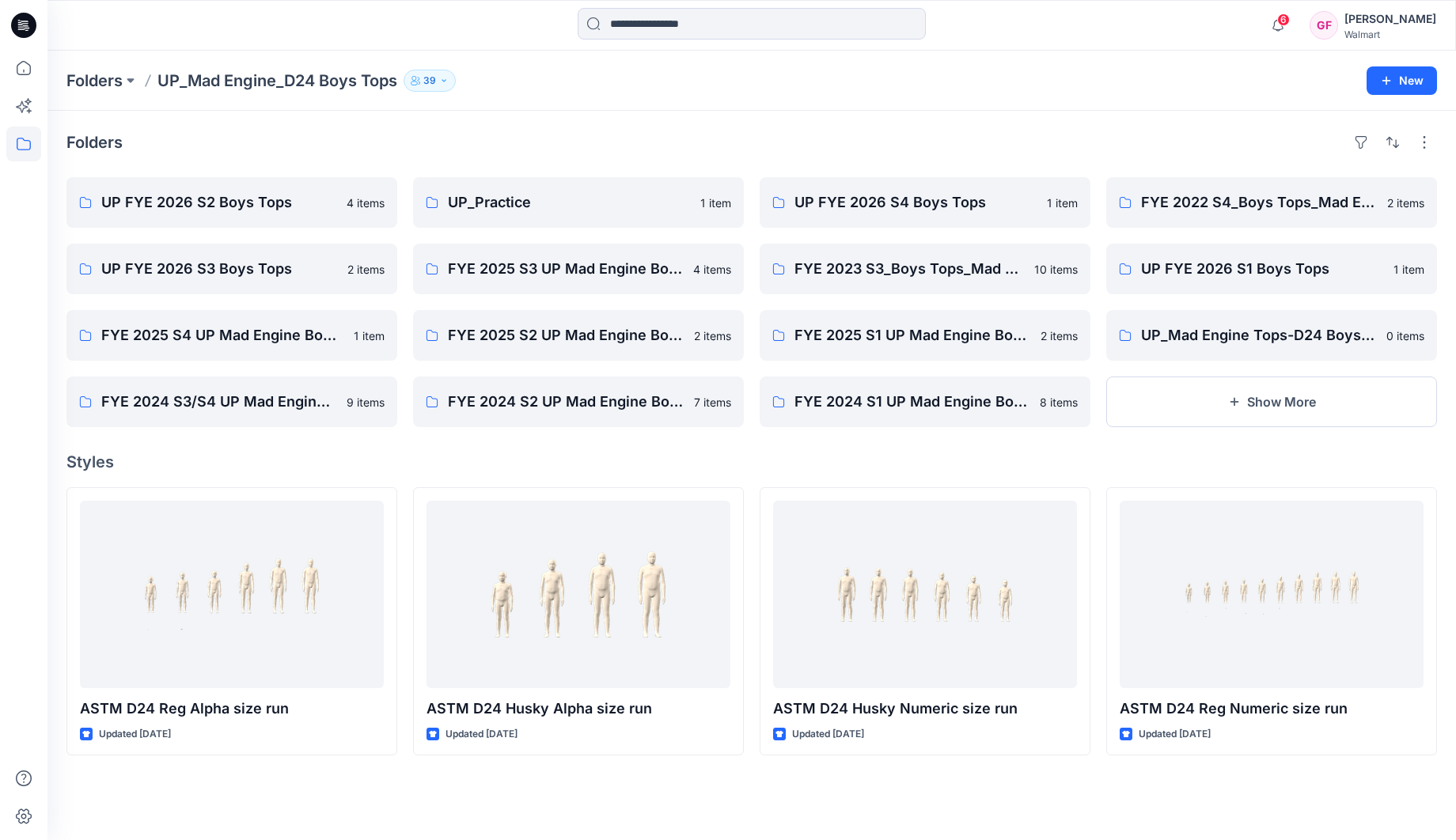
click at [1260, 487] on div "Folders UP FYE 2026 S2 Boys Tops 4 items UP FYE 2026 S3 Boys Tops 2 items FYE 2…" at bounding box center [751, 475] width 1408 height 730
click at [1251, 277] on p "UP FYE 2026 S1 Boys Tops" at bounding box center [1270, 269] width 258 height 22
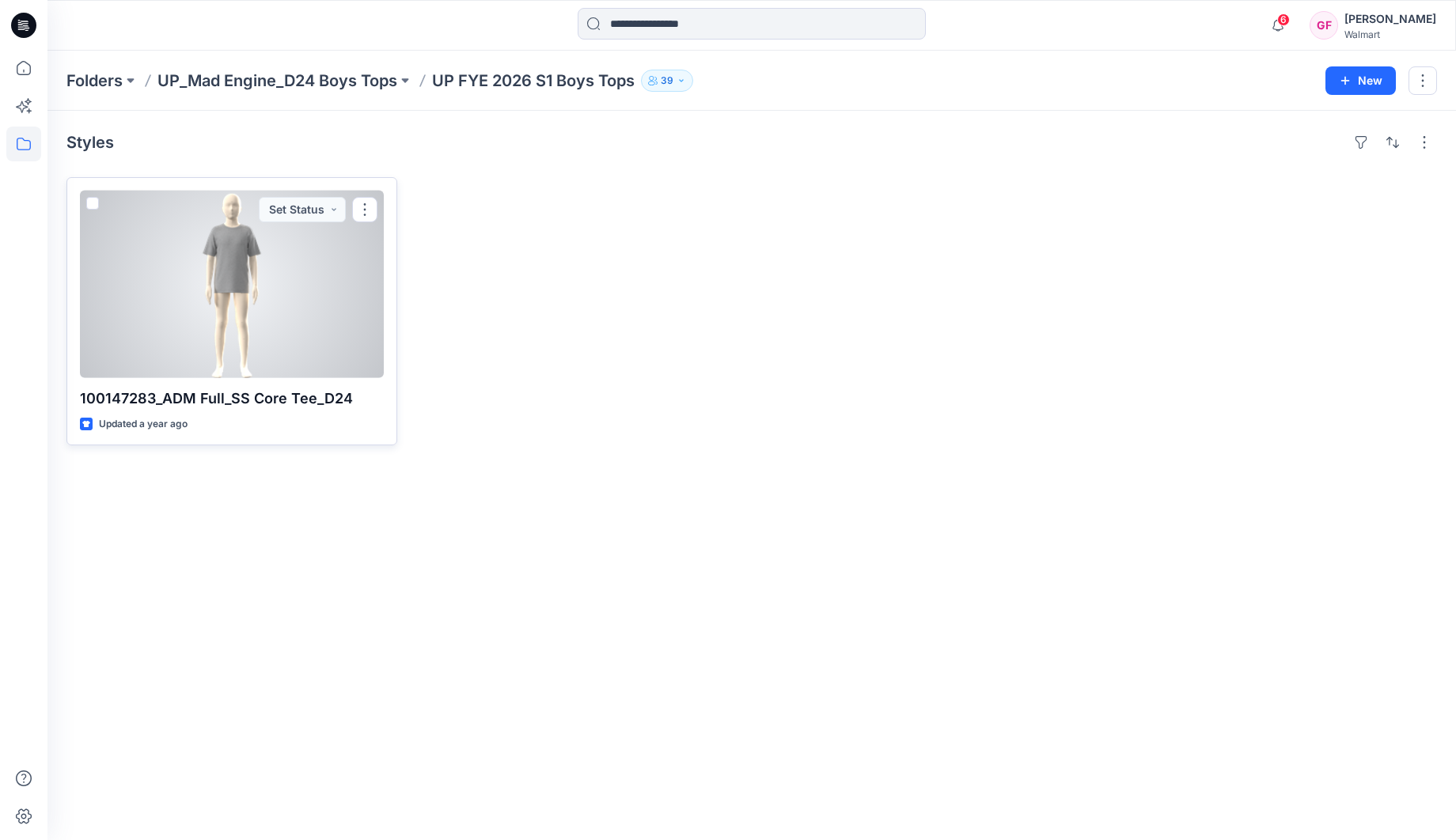
click at [206, 324] on div at bounding box center [231, 284] width 303 height 187
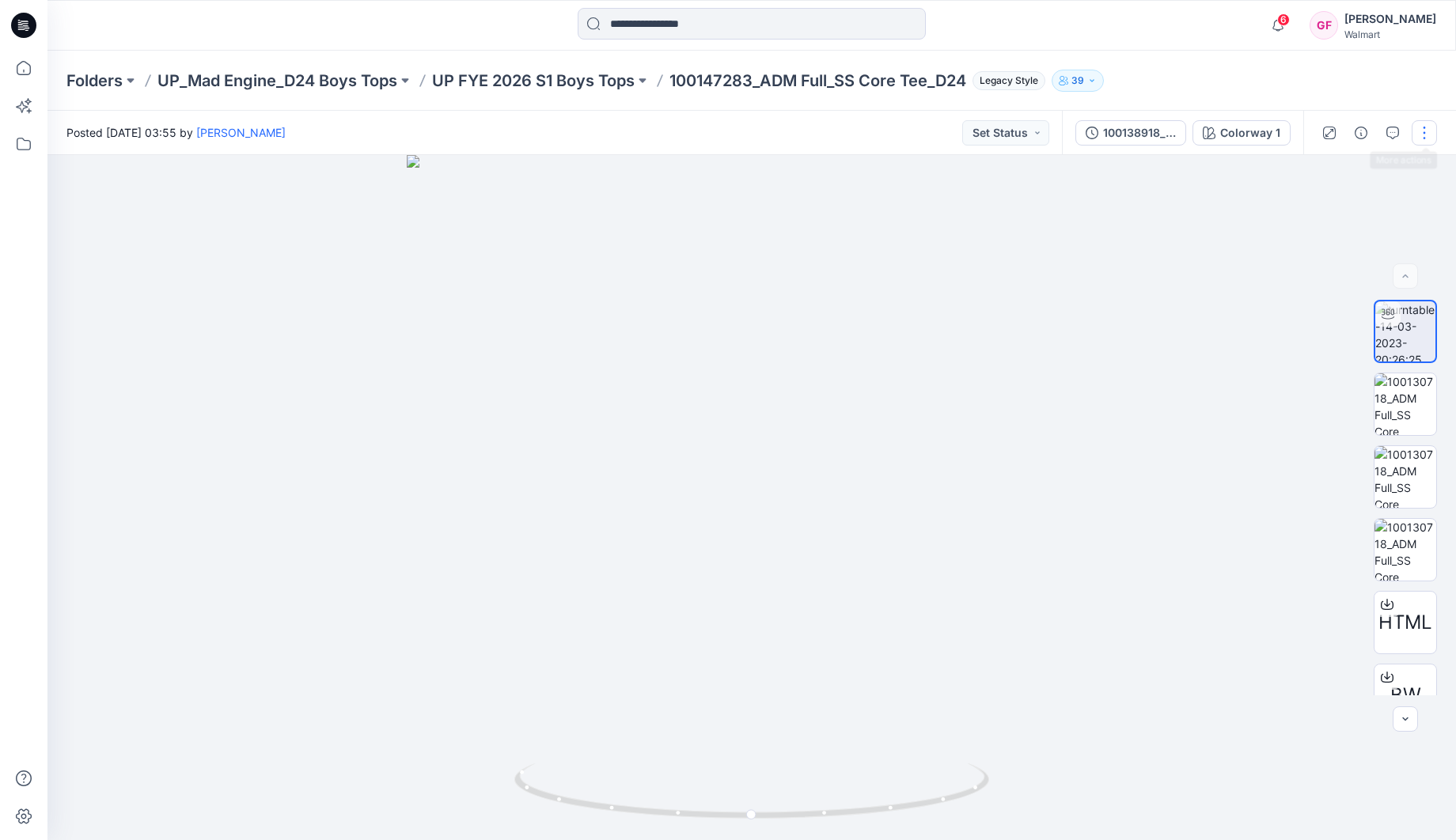
click at [1429, 137] on button "button" at bounding box center [1424, 132] width 25 height 25
click at [1370, 174] on button "Edit" at bounding box center [1358, 169] width 146 height 29
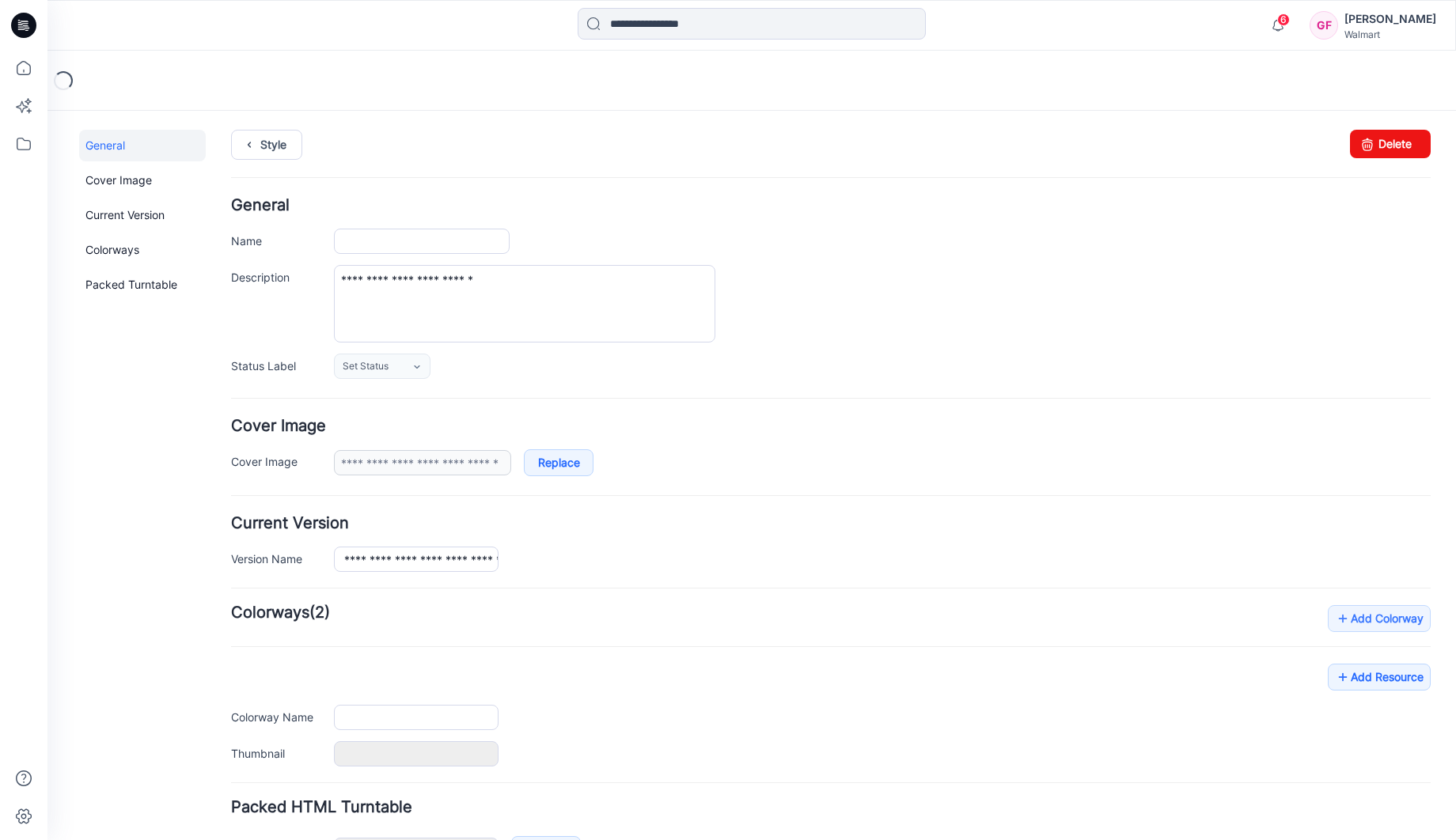
type input "**********"
type textarea "**********"
type input "**********"
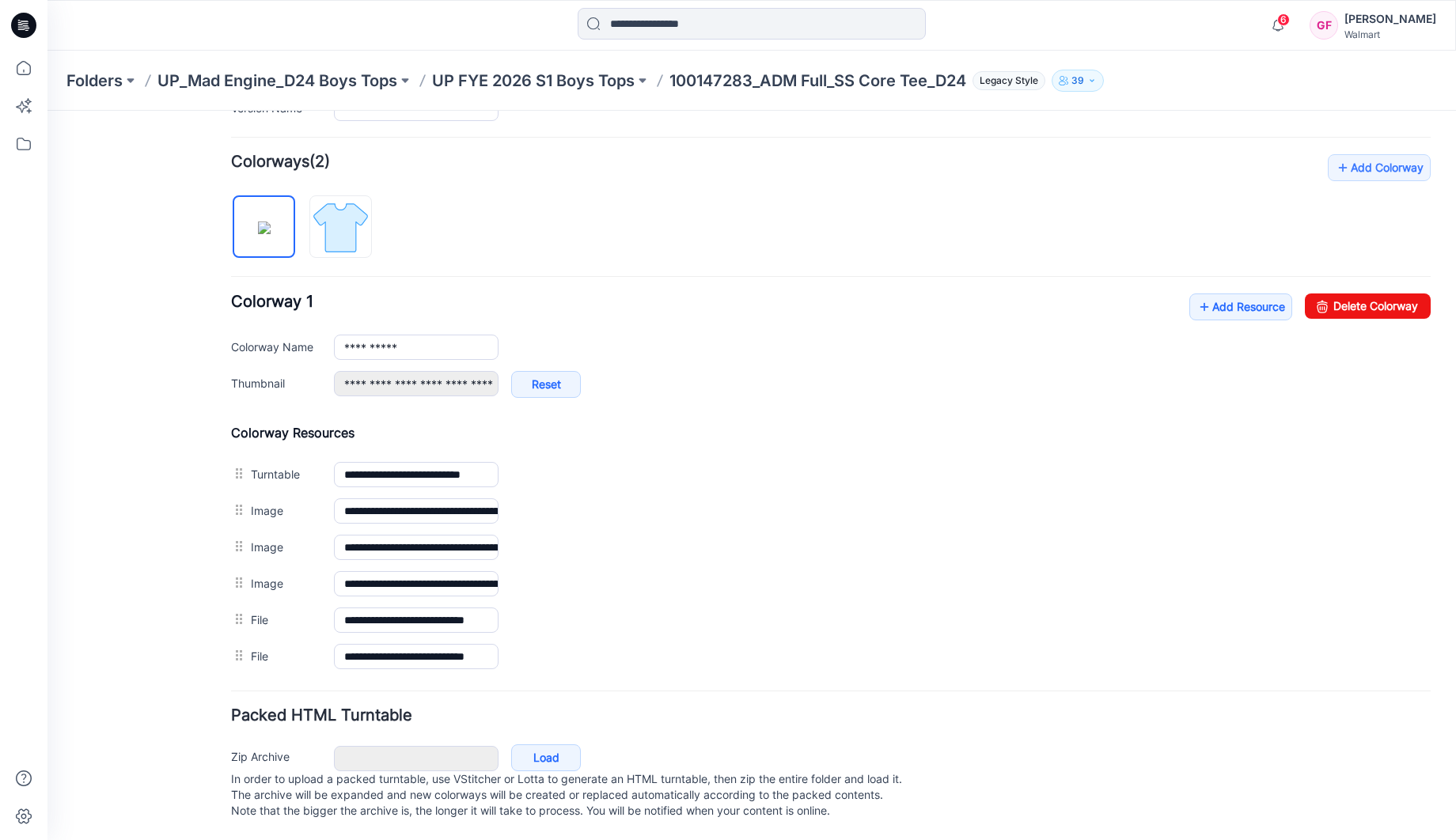
scroll to position [468, 0]
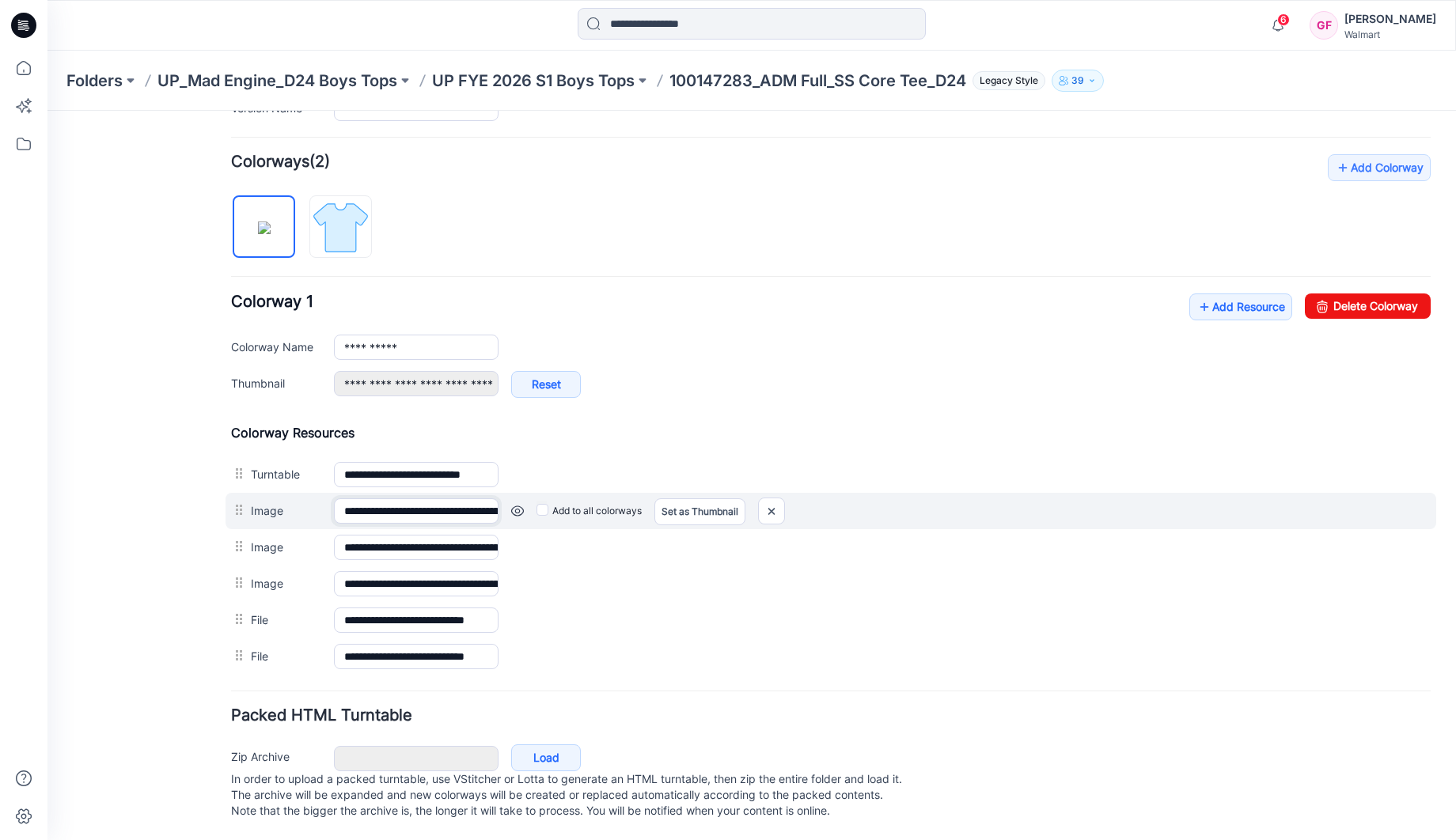
click at [421, 498] on input "**********" at bounding box center [416, 511] width 164 height 25
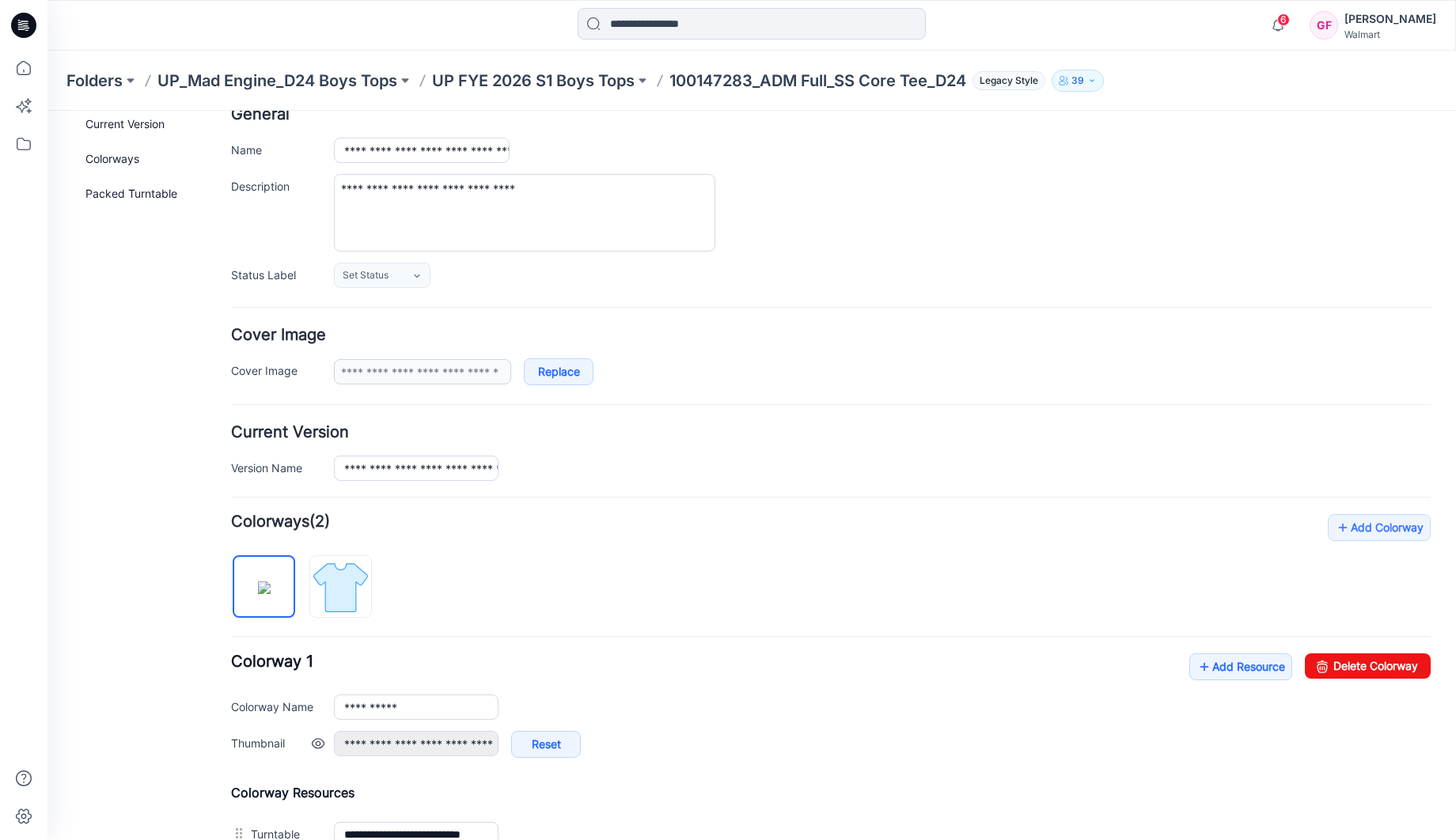
scroll to position [0, 0]
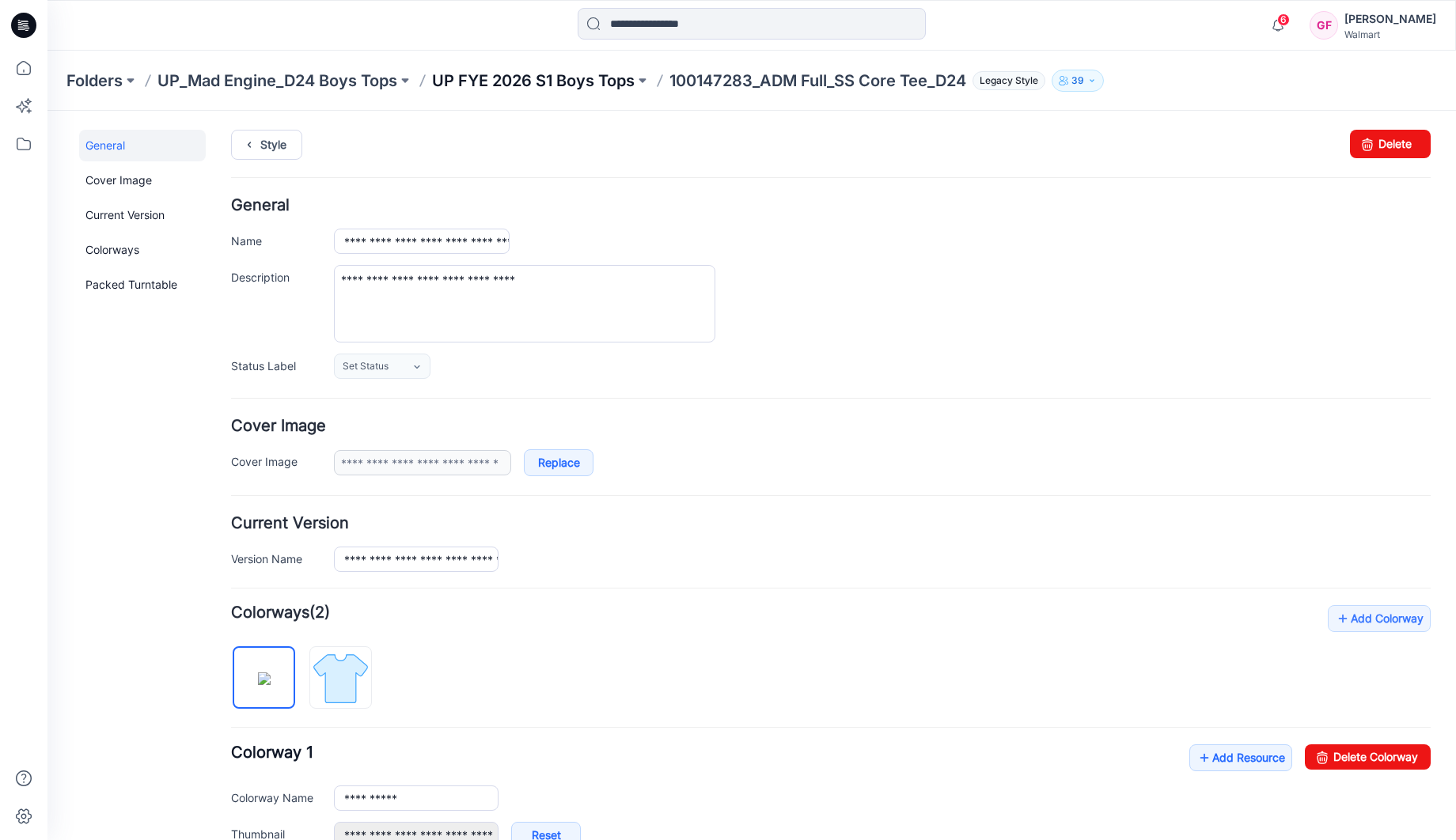
click at [559, 84] on p "UP FYE 2026 S1 Boys Tops" at bounding box center [533, 80] width 203 height 22
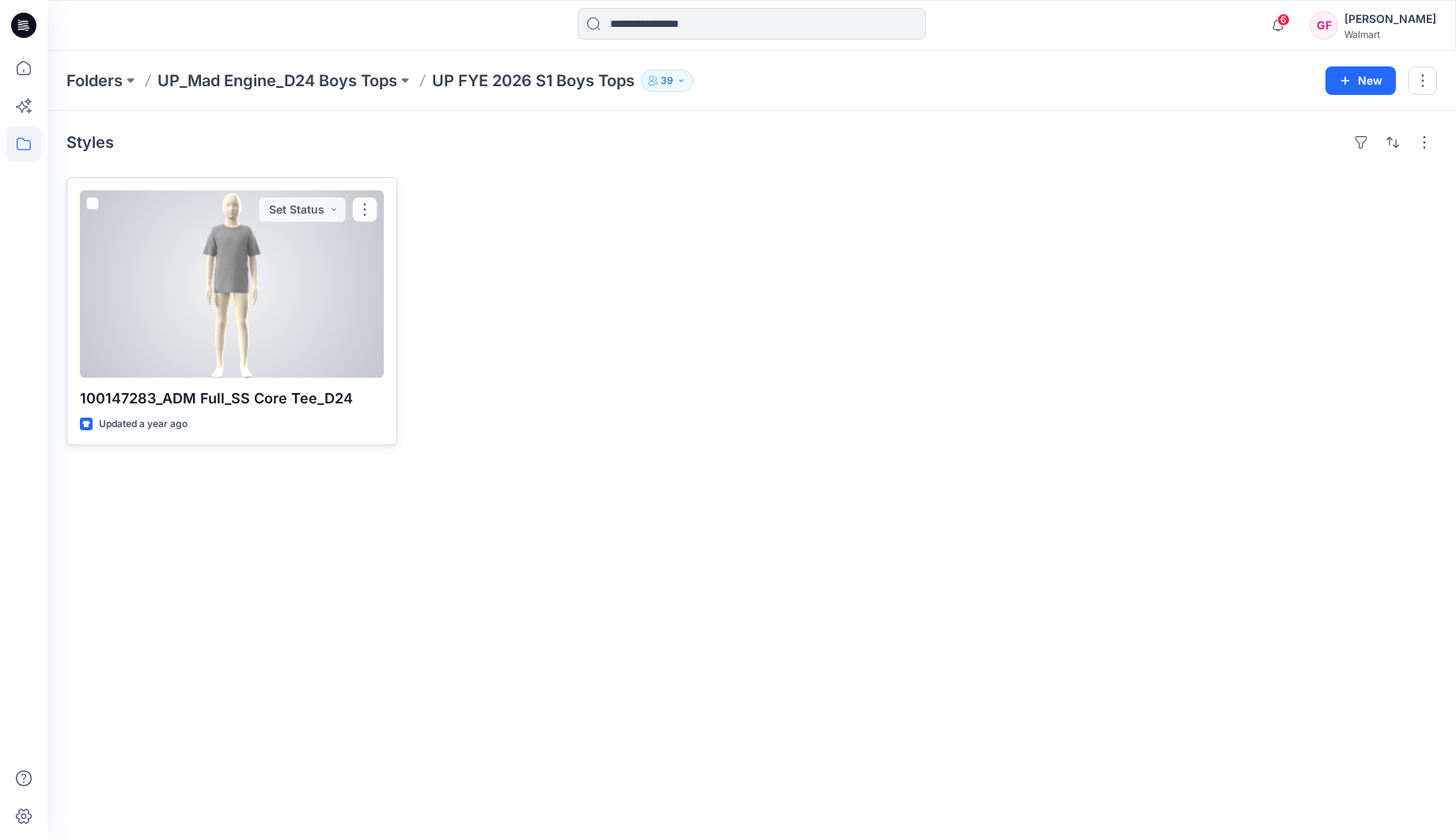
click at [294, 340] on div at bounding box center [231, 284] width 303 height 187
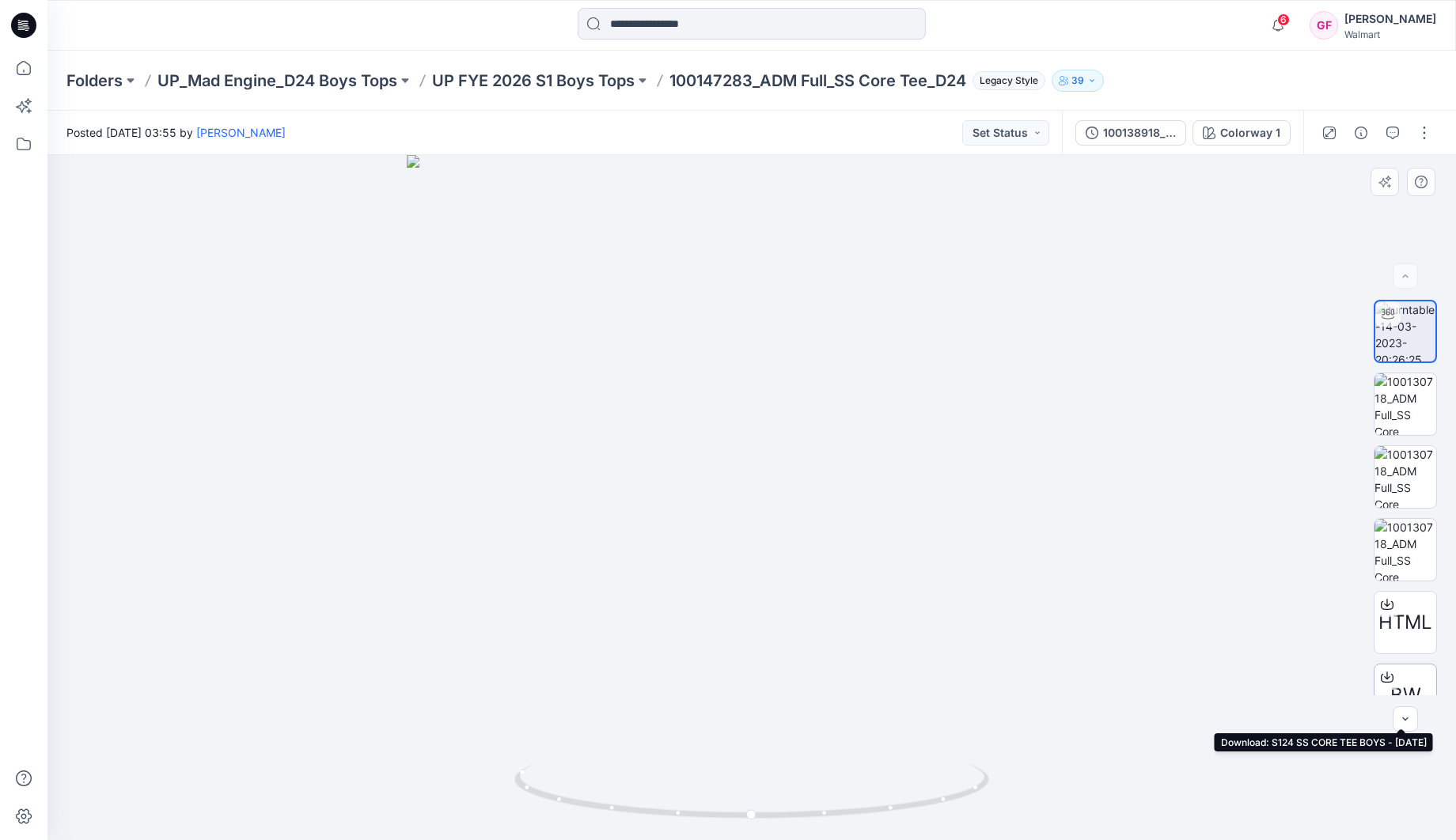
click at [1395, 681] on div at bounding box center [1387, 677] width 25 height 25
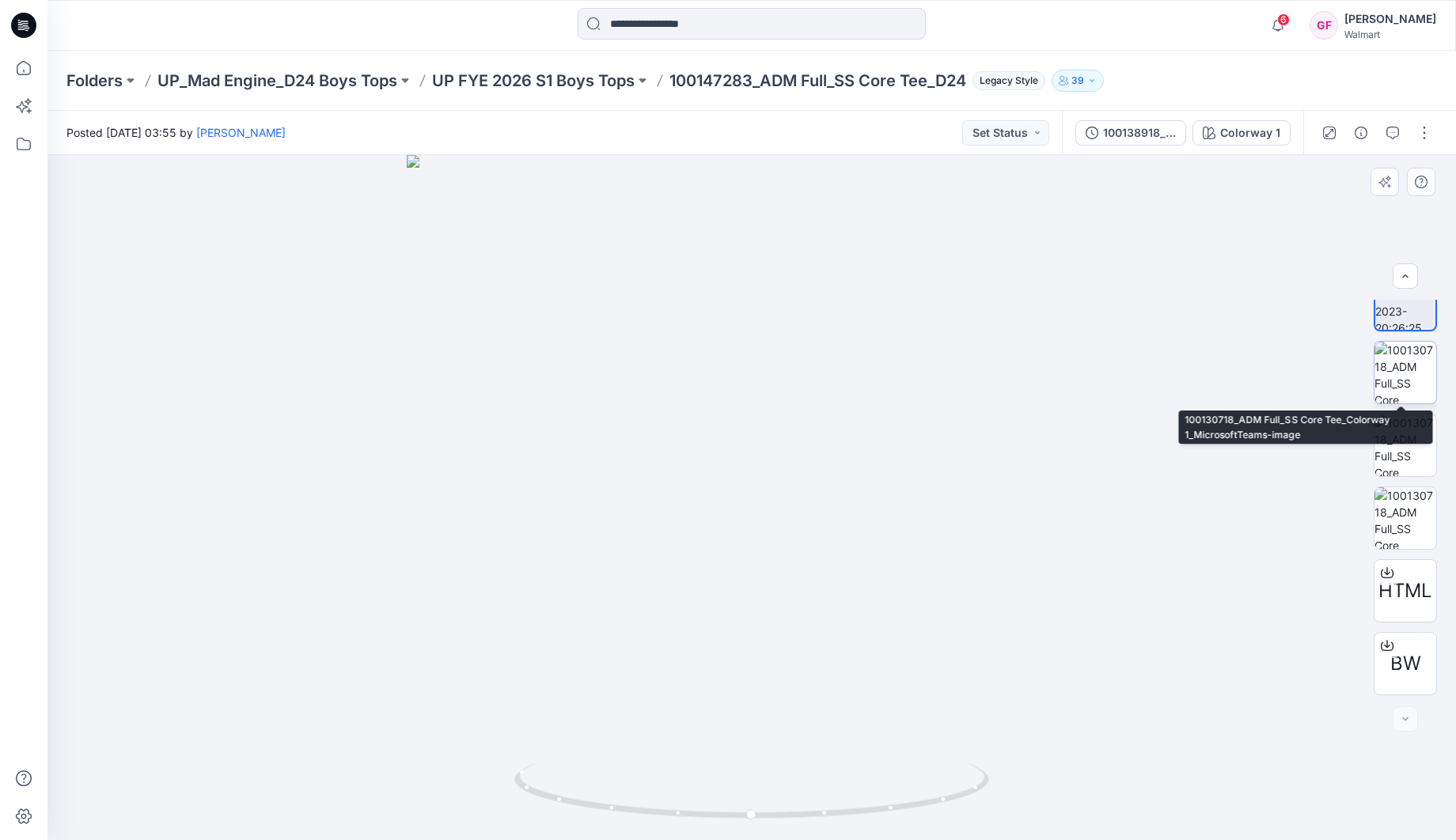
click at [1388, 385] on img at bounding box center [1405, 372] width 61 height 61
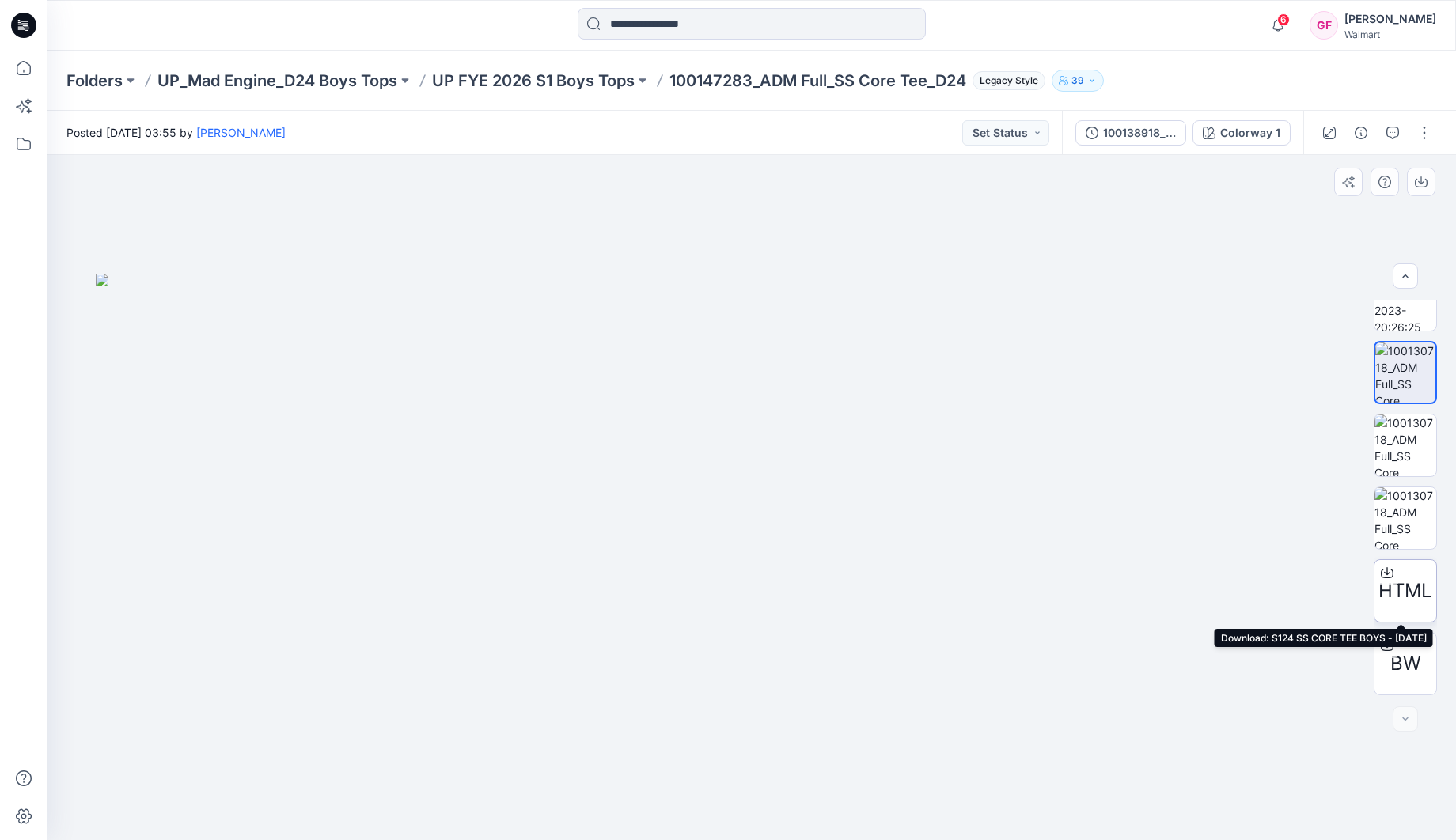
click at [1405, 612] on div "HTML" at bounding box center [1405, 590] width 63 height 63
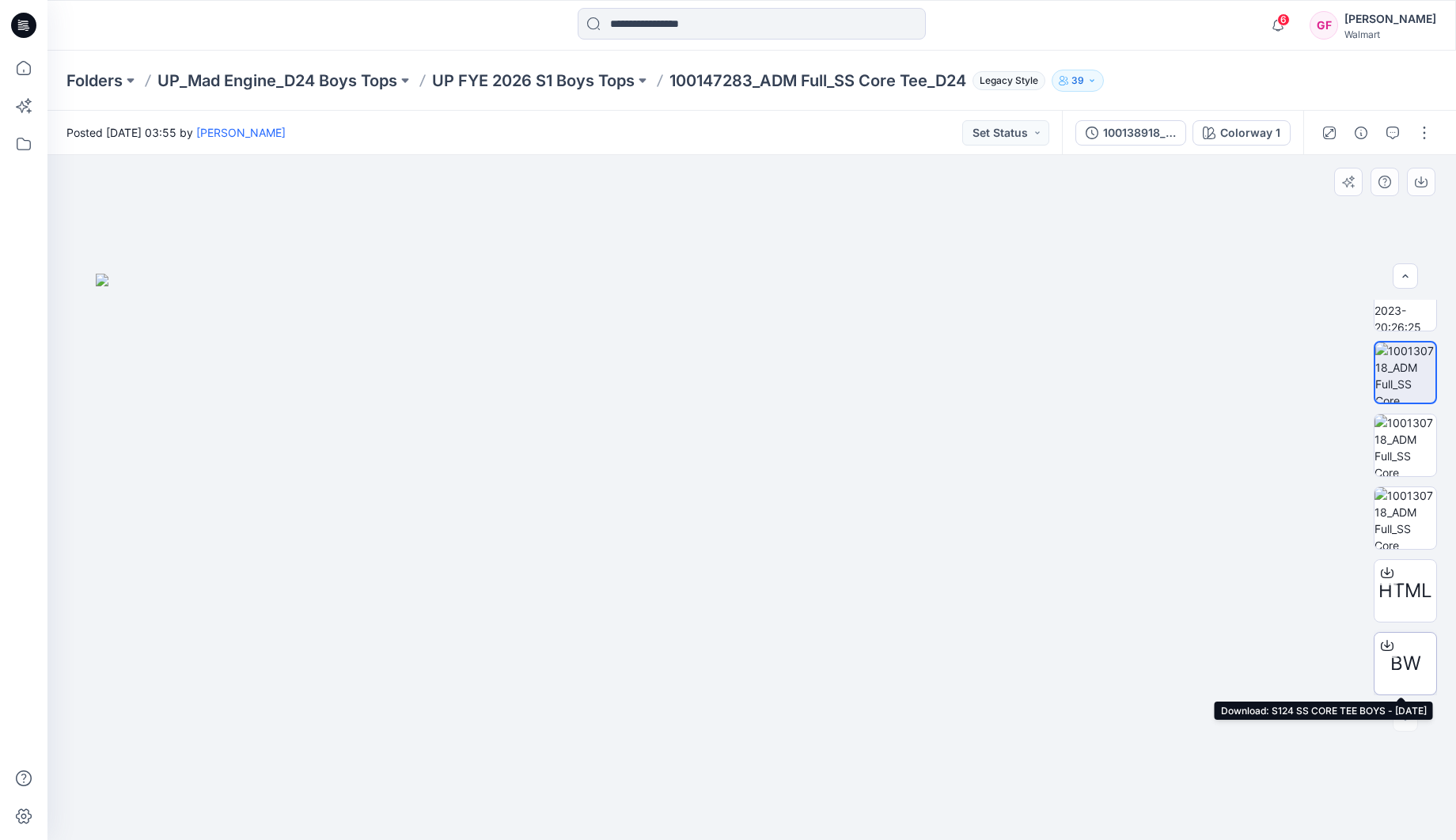
click at [1419, 660] on div "BW" at bounding box center [1405, 663] width 63 height 63
click at [1423, 673] on div "BW" at bounding box center [1405, 663] width 63 height 63
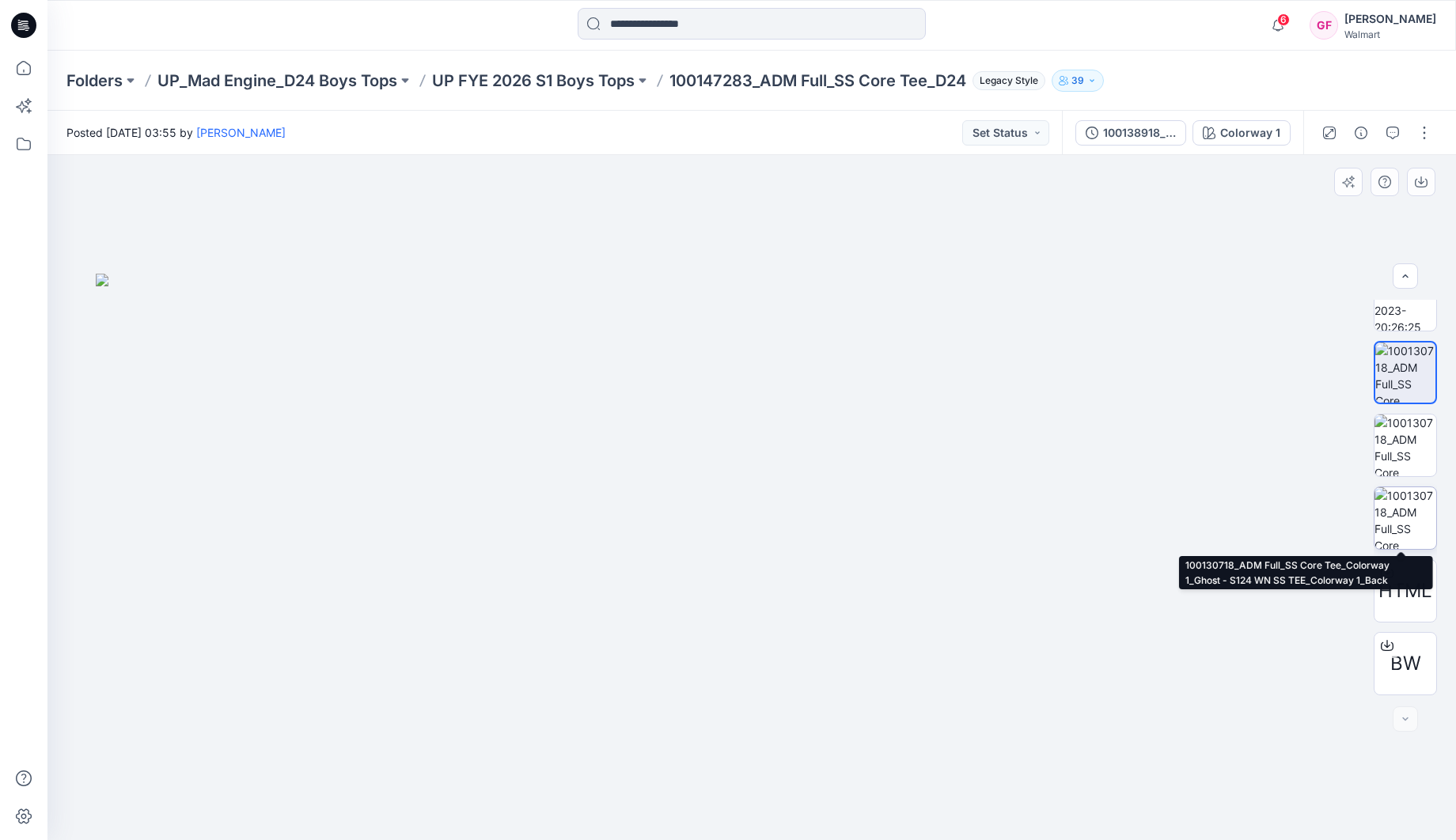
click at [1418, 523] on img at bounding box center [1405, 517] width 61 height 61
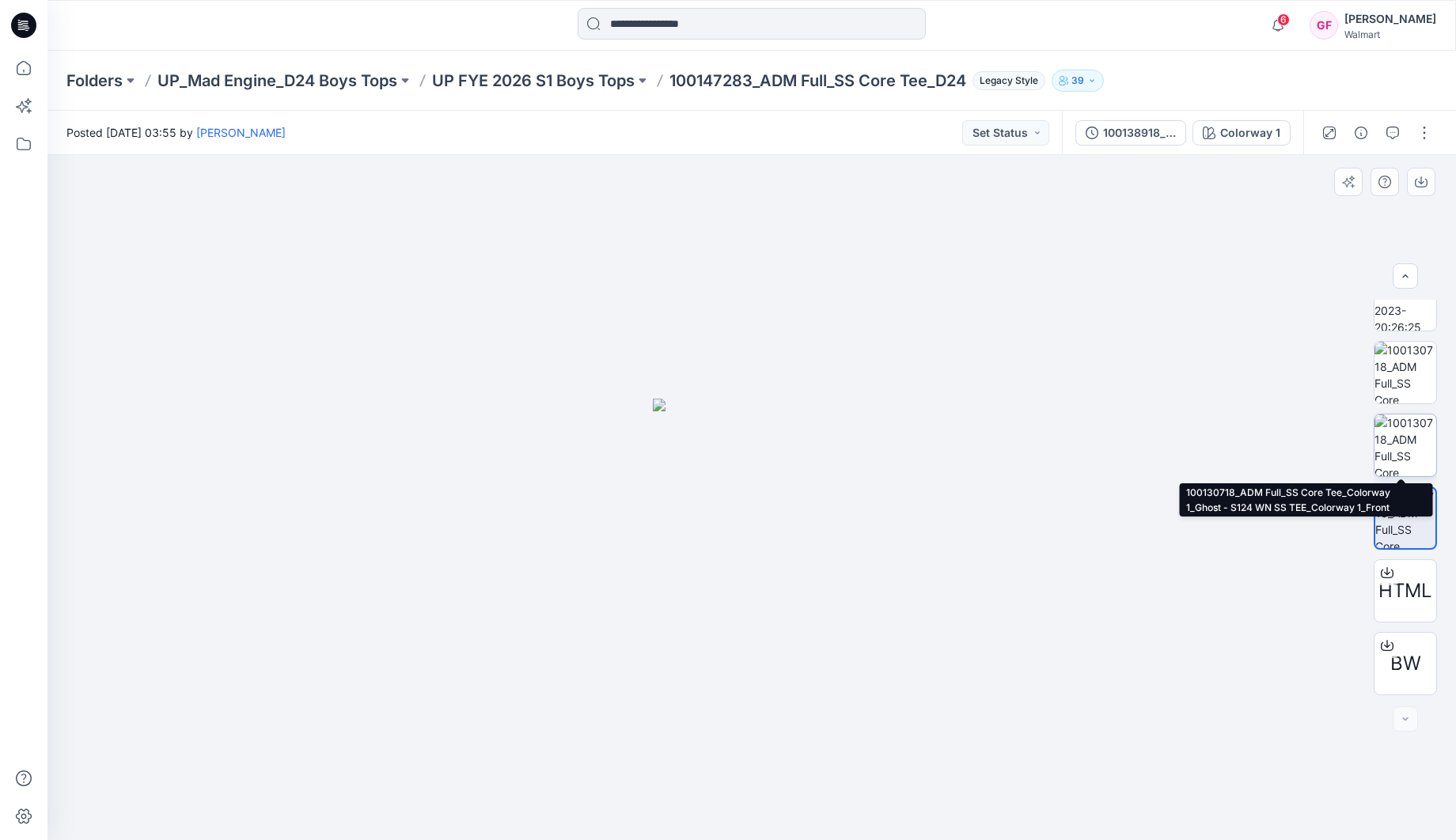
click at [1418, 462] on img at bounding box center [1405, 445] width 61 height 61
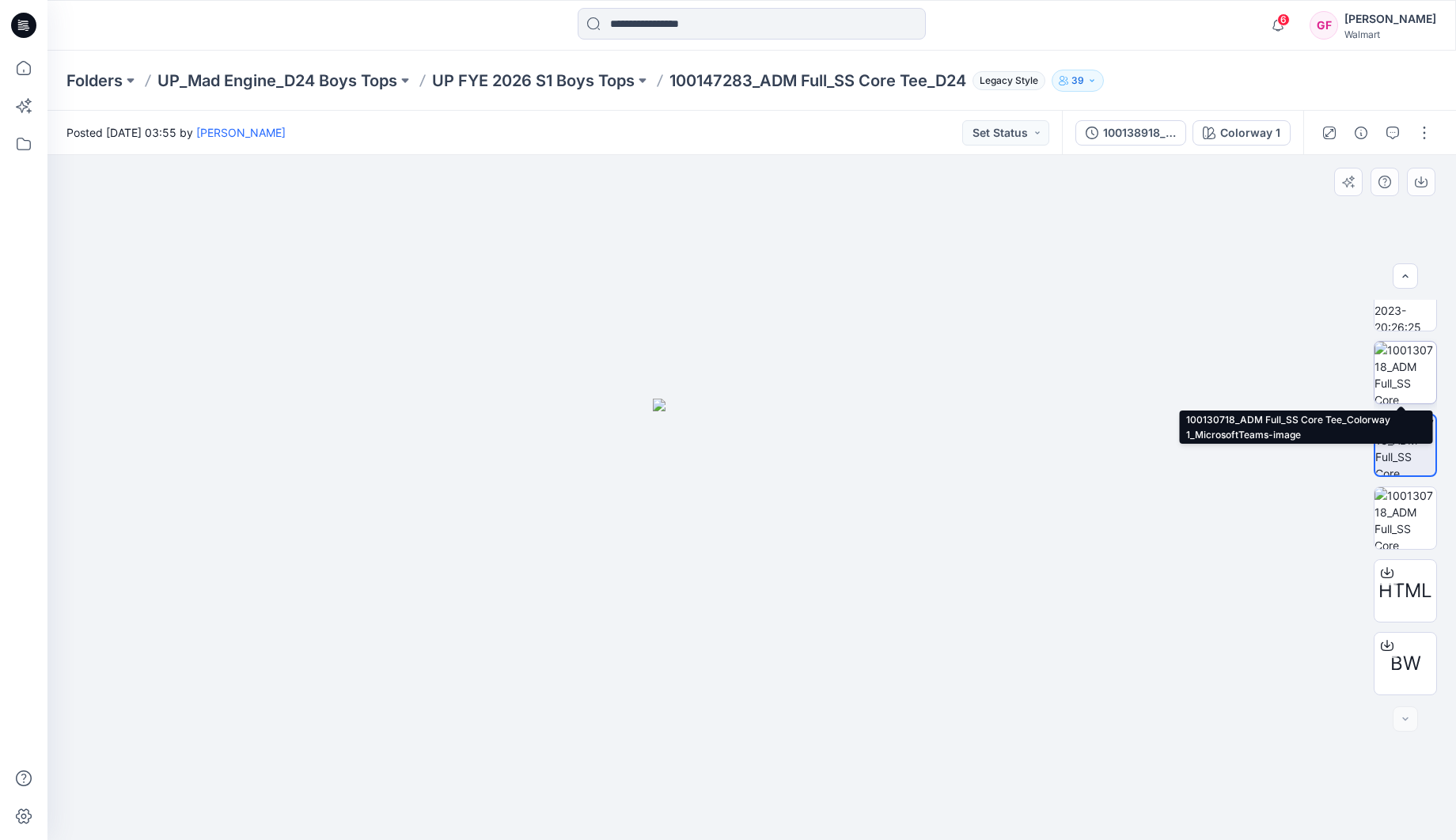
click at [1411, 372] on img at bounding box center [1405, 372] width 61 height 61
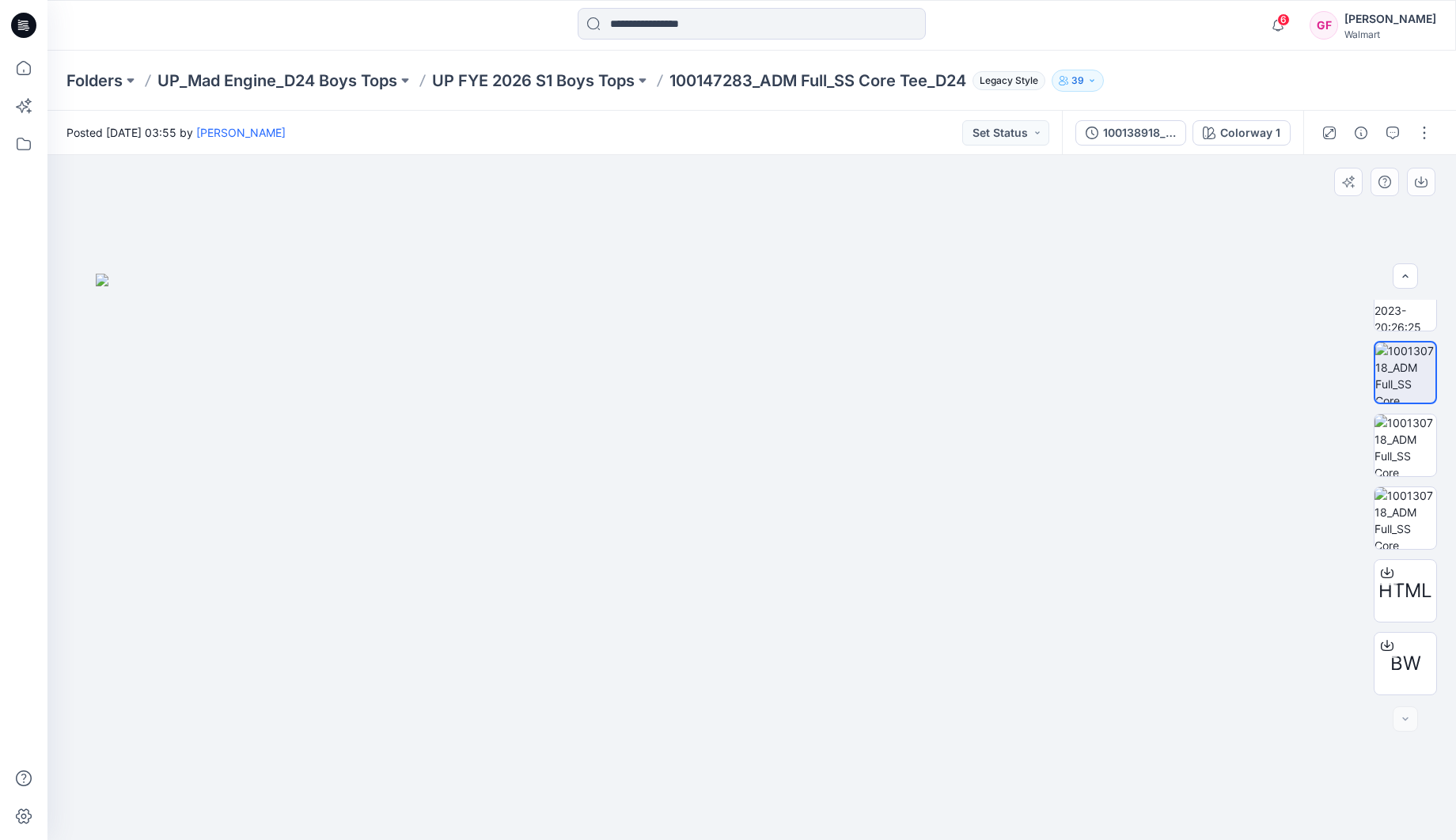
drag, startPoint x: 1224, startPoint y: 234, endPoint x: 1237, endPoint y: 243, distance: 15.8
click at [1225, 235] on div at bounding box center [751, 496] width 1408 height 684
click at [1292, 740] on div at bounding box center [751, 496] width 1408 height 684
click at [1292, 741] on div at bounding box center [751, 496] width 1408 height 684
